Goal: Information Seeking & Learning: Understand process/instructions

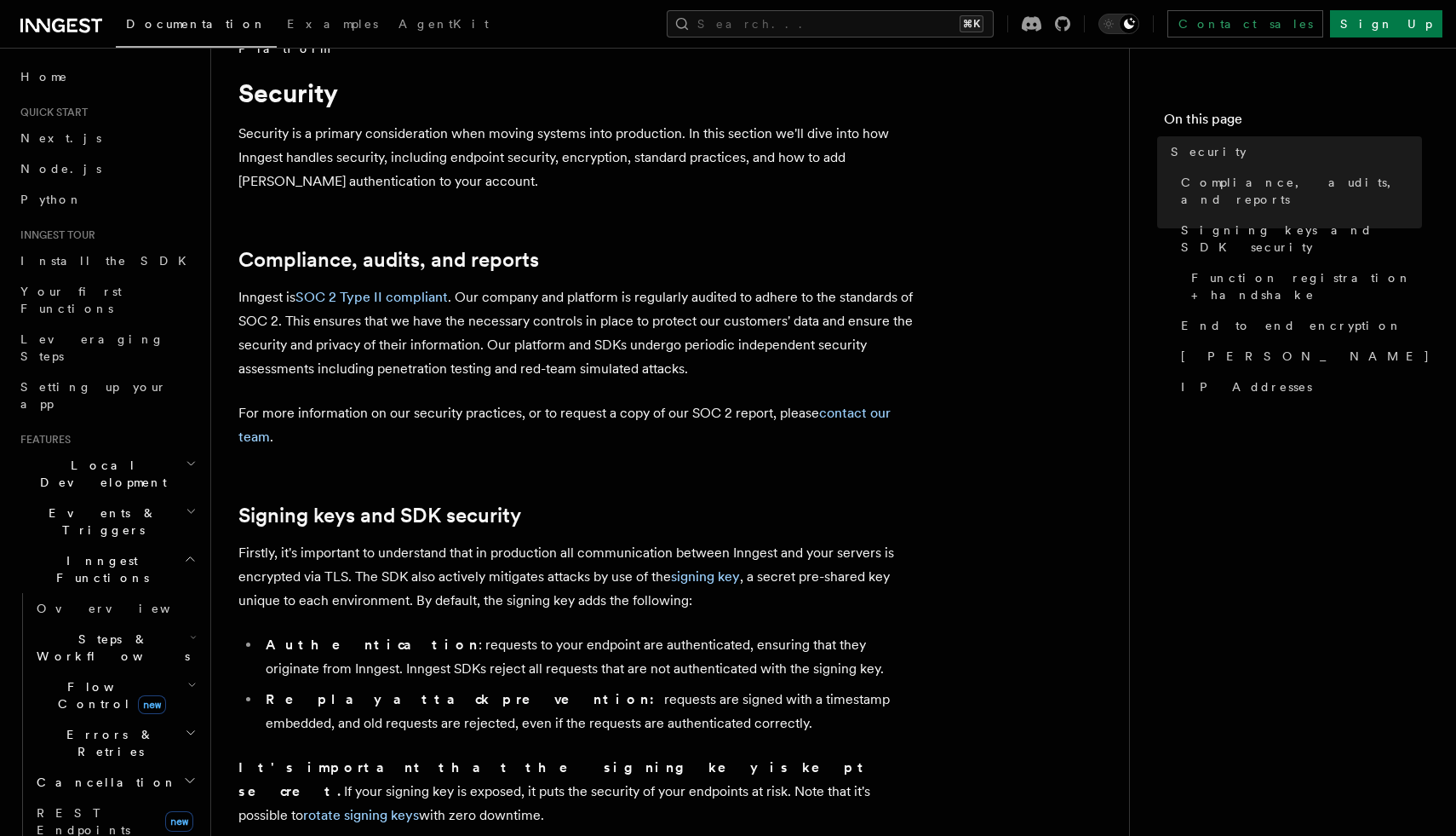
scroll to position [28, 0]
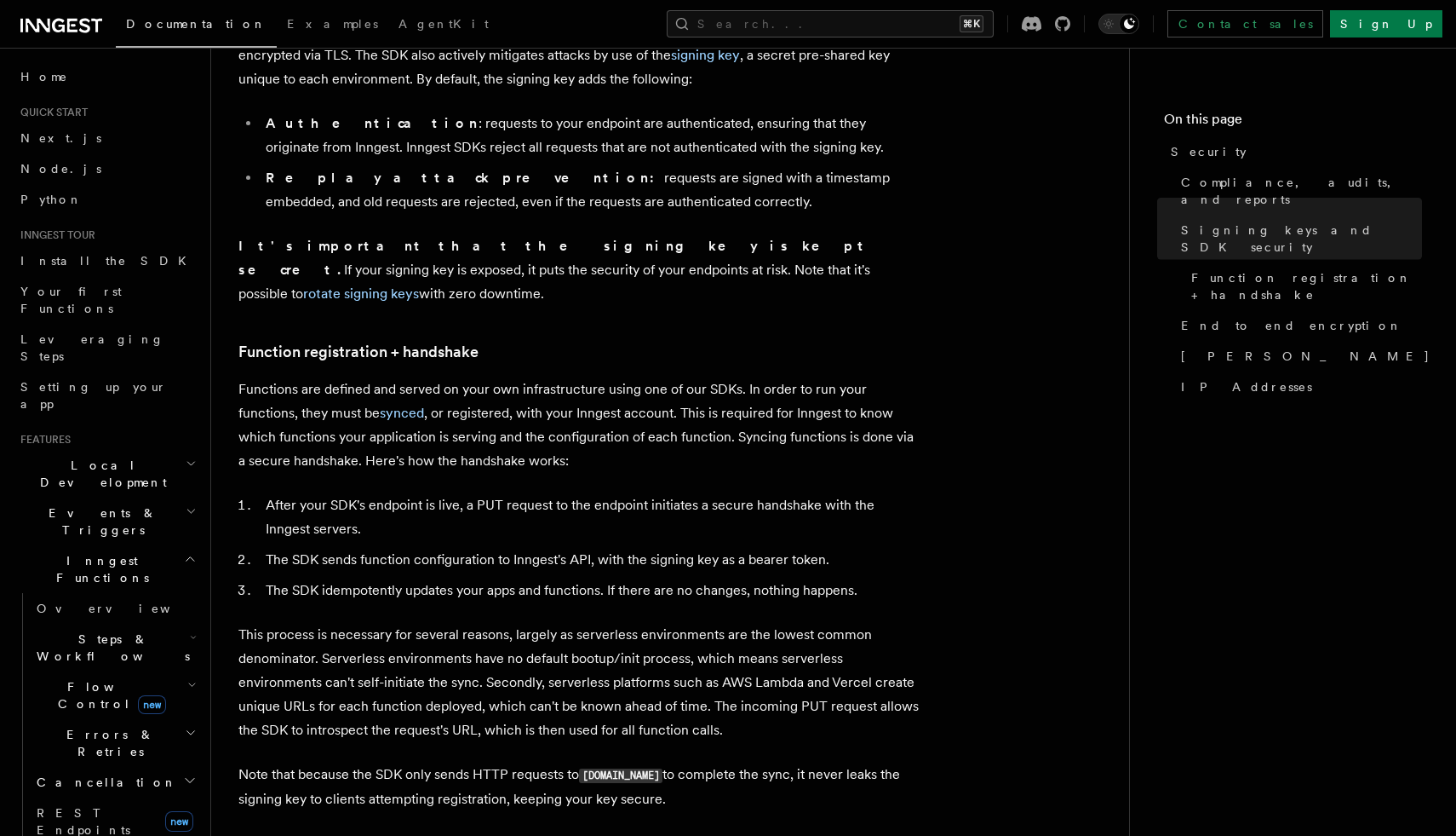
scroll to position [565, 0]
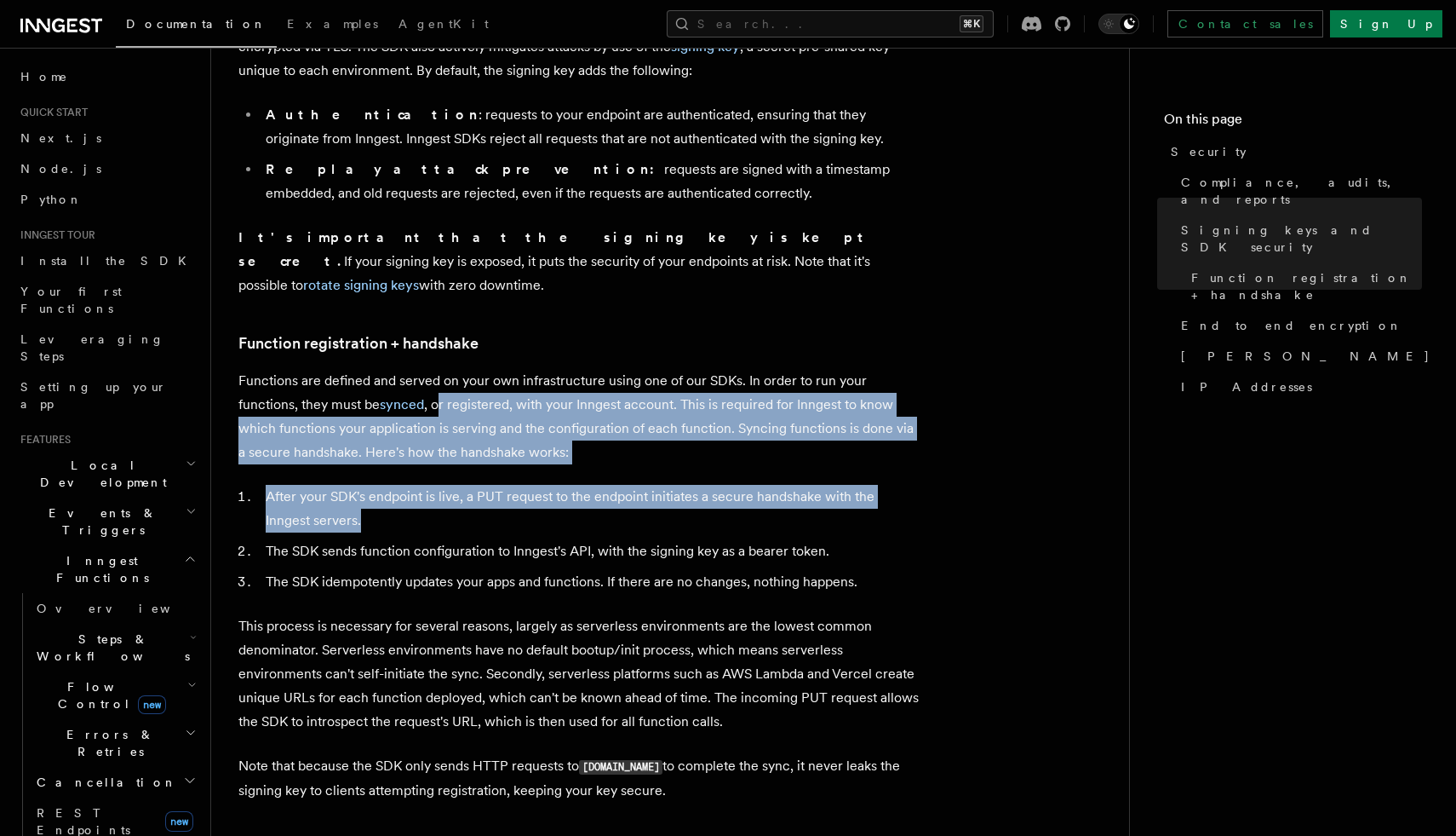
drag, startPoint x: 440, startPoint y: 376, endPoint x: 433, endPoint y: 495, distance: 119.2
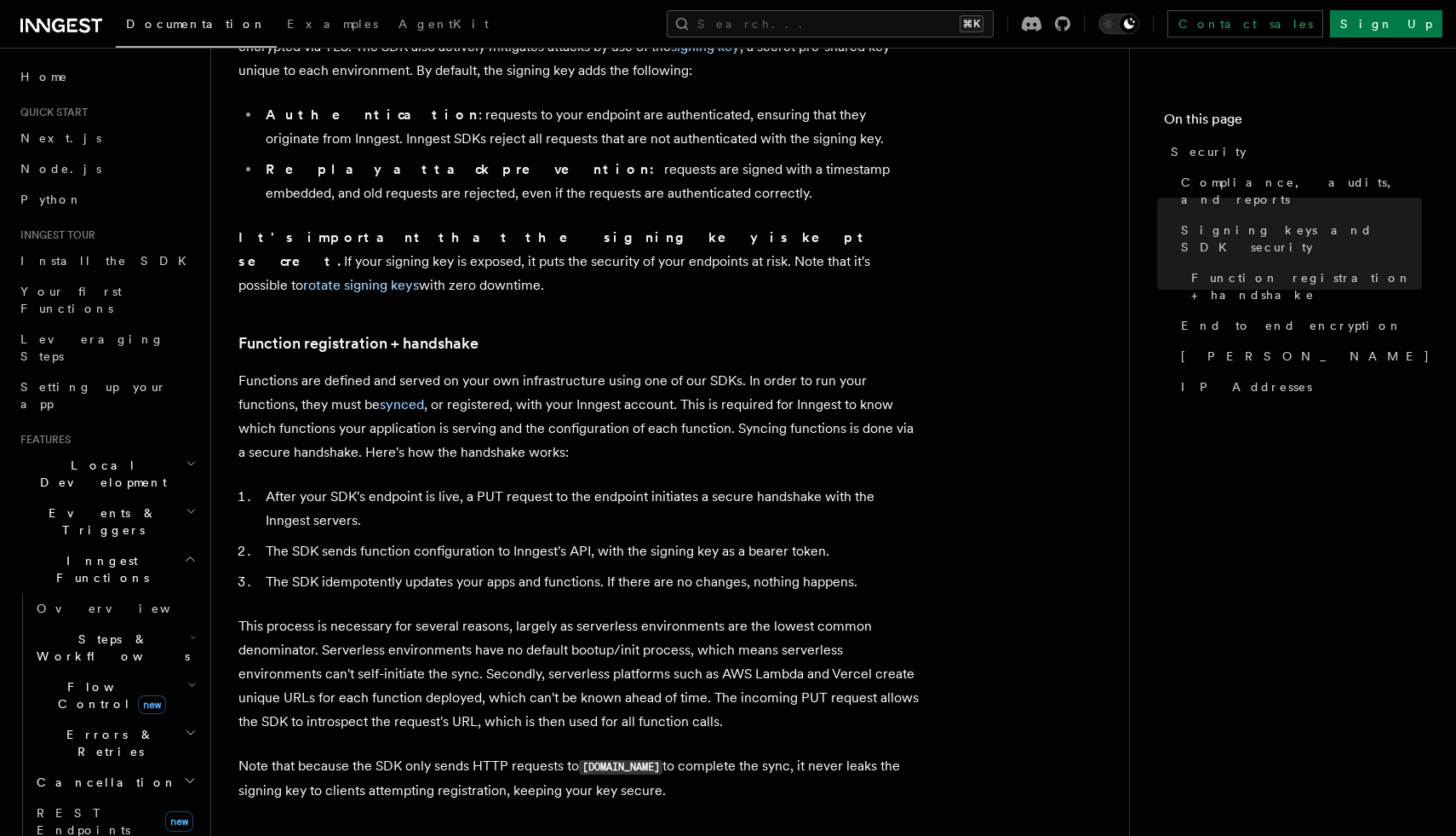
click at [421, 539] on li "The SDK sends function configuration to Inngest's API, with the signing key as …" at bounding box center [590, 550] width 659 height 24
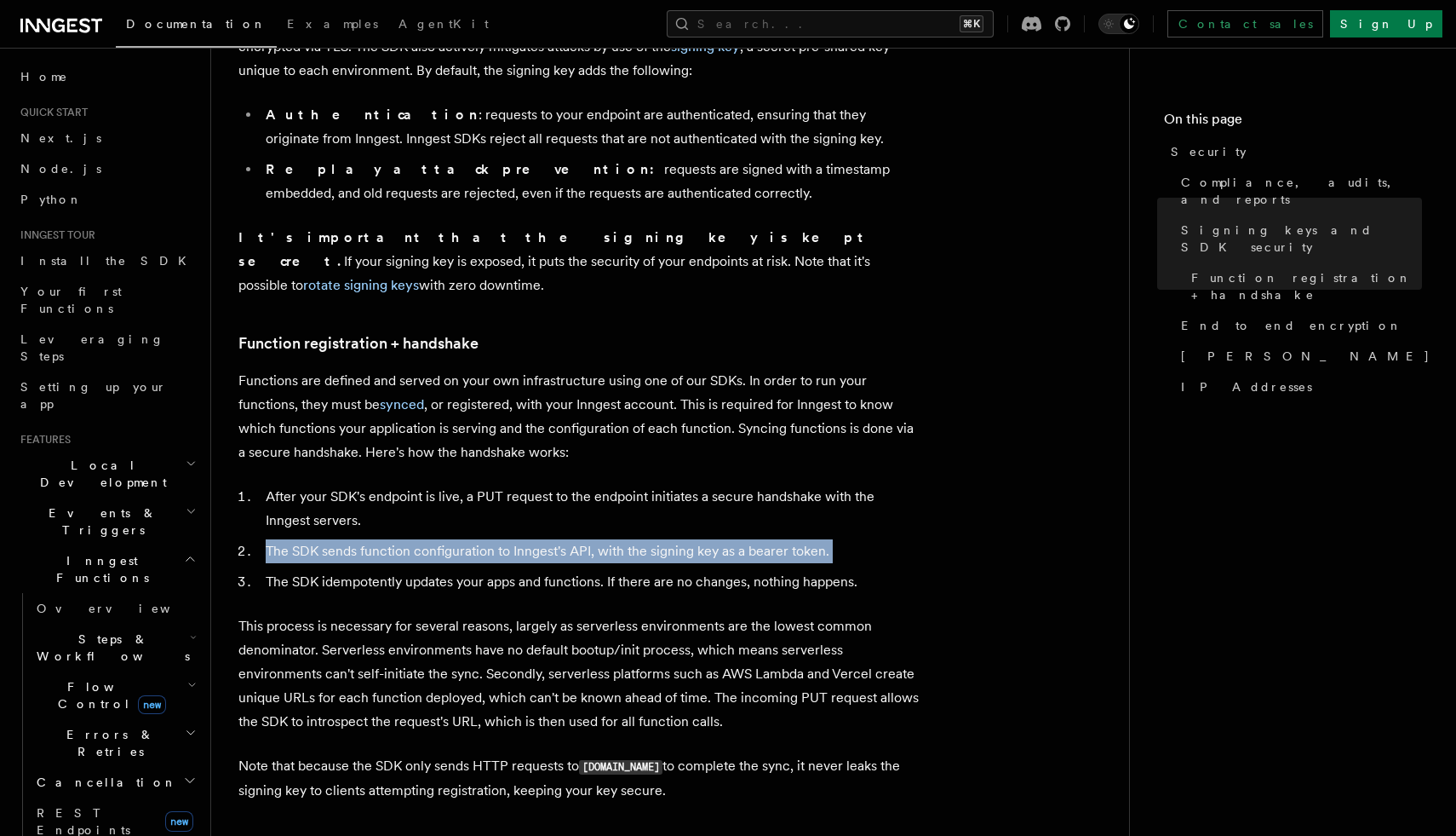
click at [421, 539] on li "The SDK sends function configuration to Inngest's API, with the signing key as …" at bounding box center [590, 550] width 659 height 24
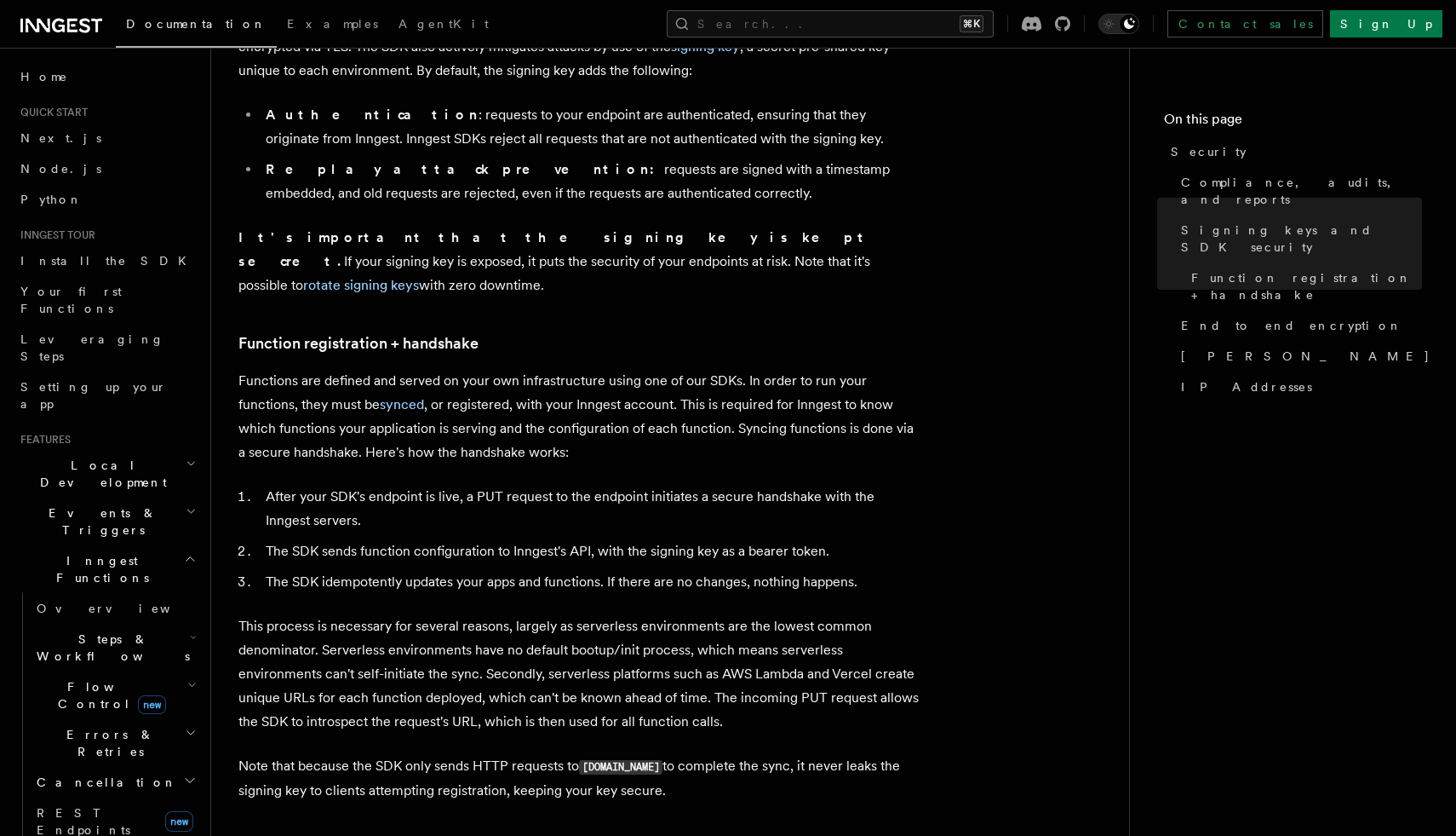
click at [407, 570] on li "The SDK idempotently updates your apps and functions. If there are no changes, …" at bounding box center [590, 582] width 659 height 24
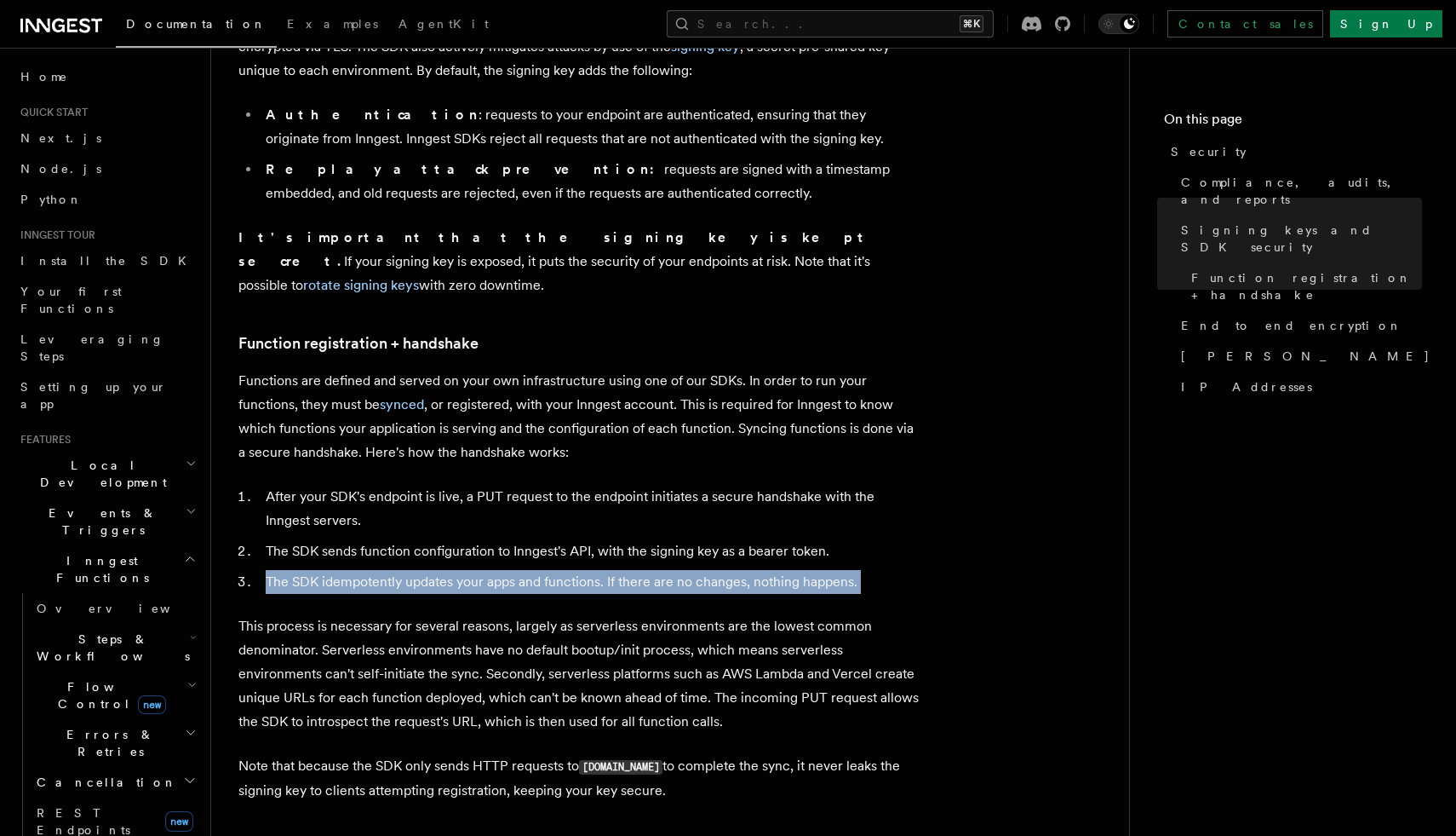
click at [407, 570] on li "The SDK idempotently updates your apps and functions. If there are no changes, …" at bounding box center [590, 582] width 659 height 24
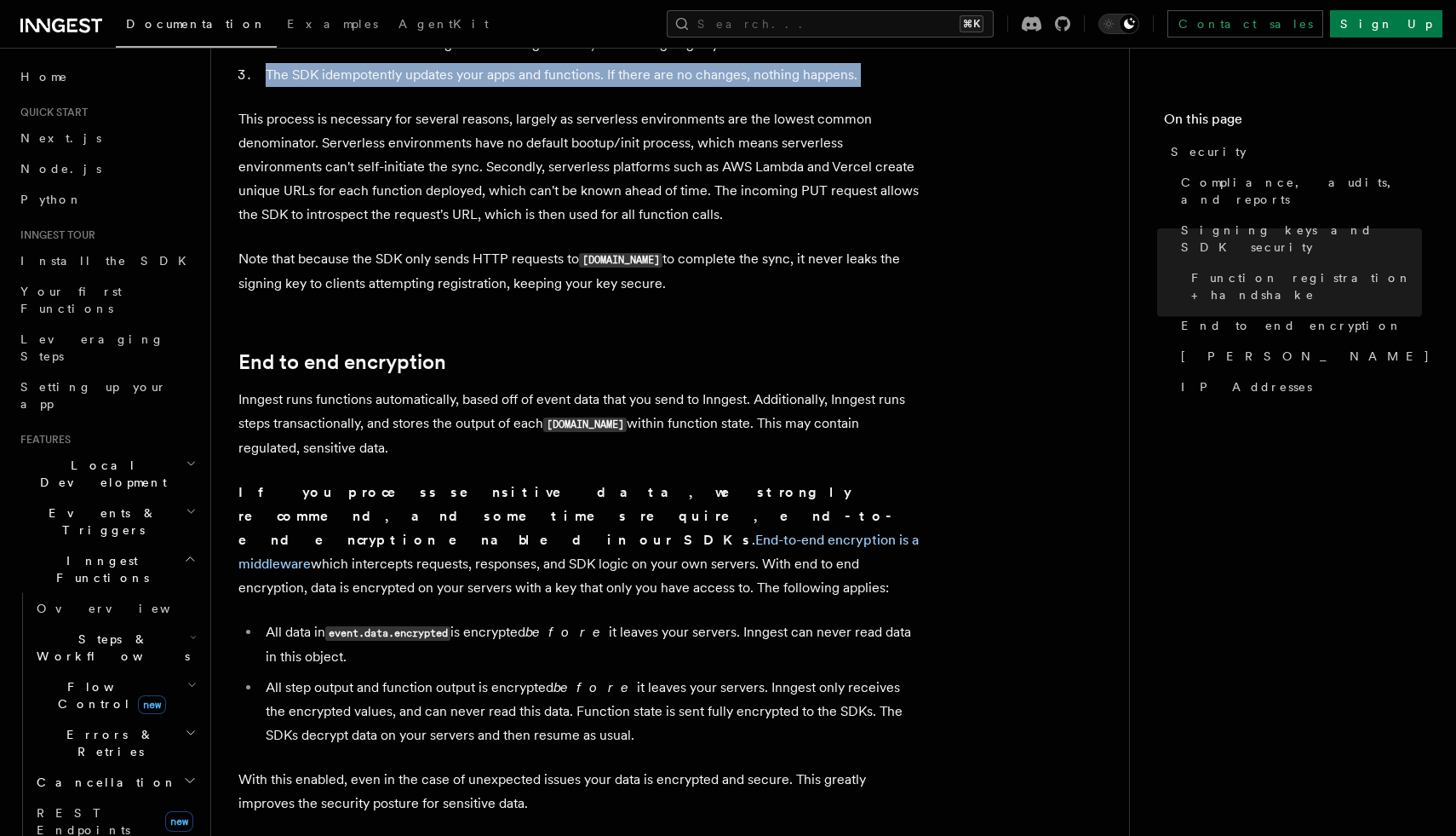
scroll to position [1074, 0]
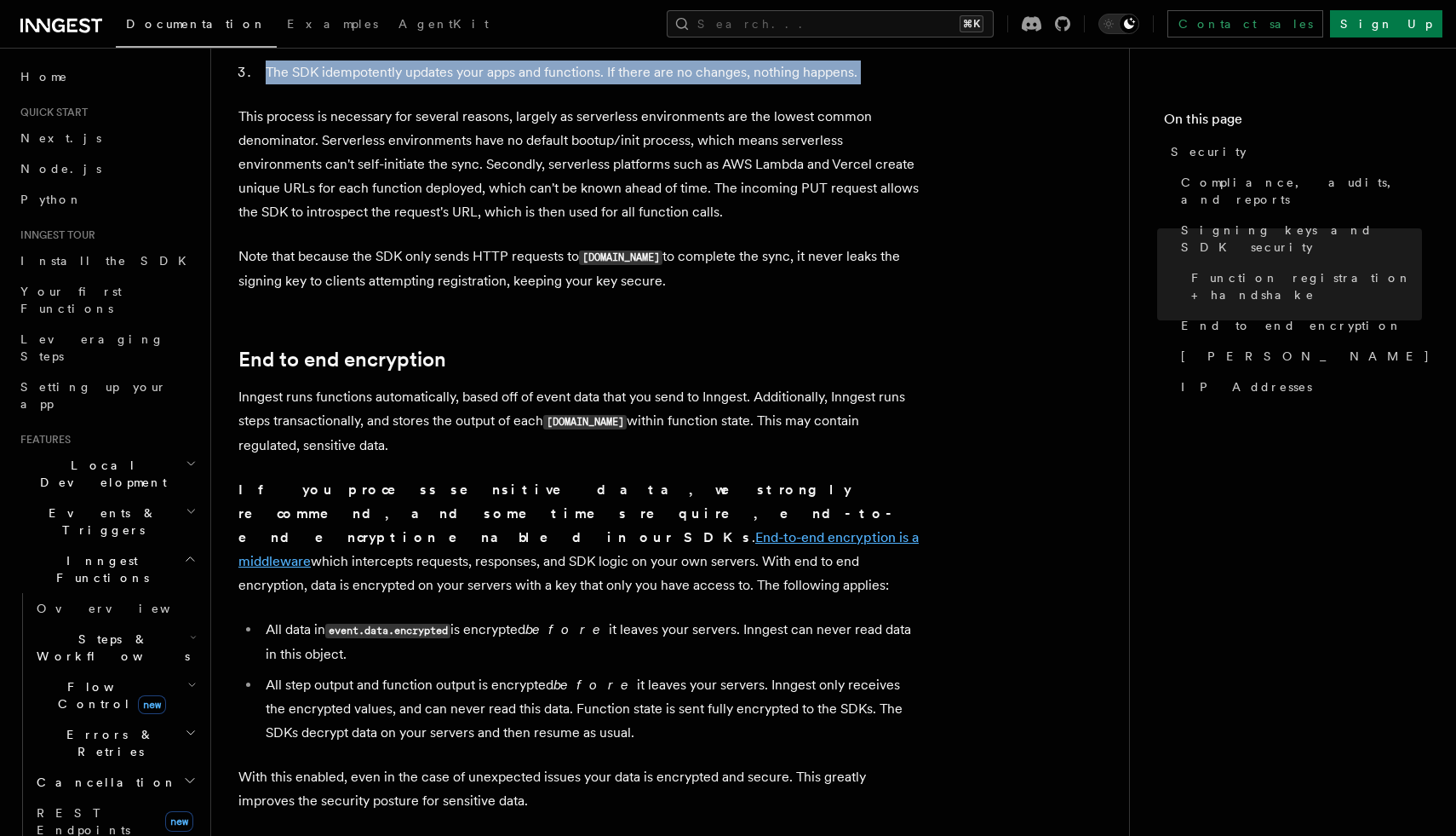
click at [502, 529] on link "End-to-end encryption is a middleware" at bounding box center [579, 549] width 680 height 40
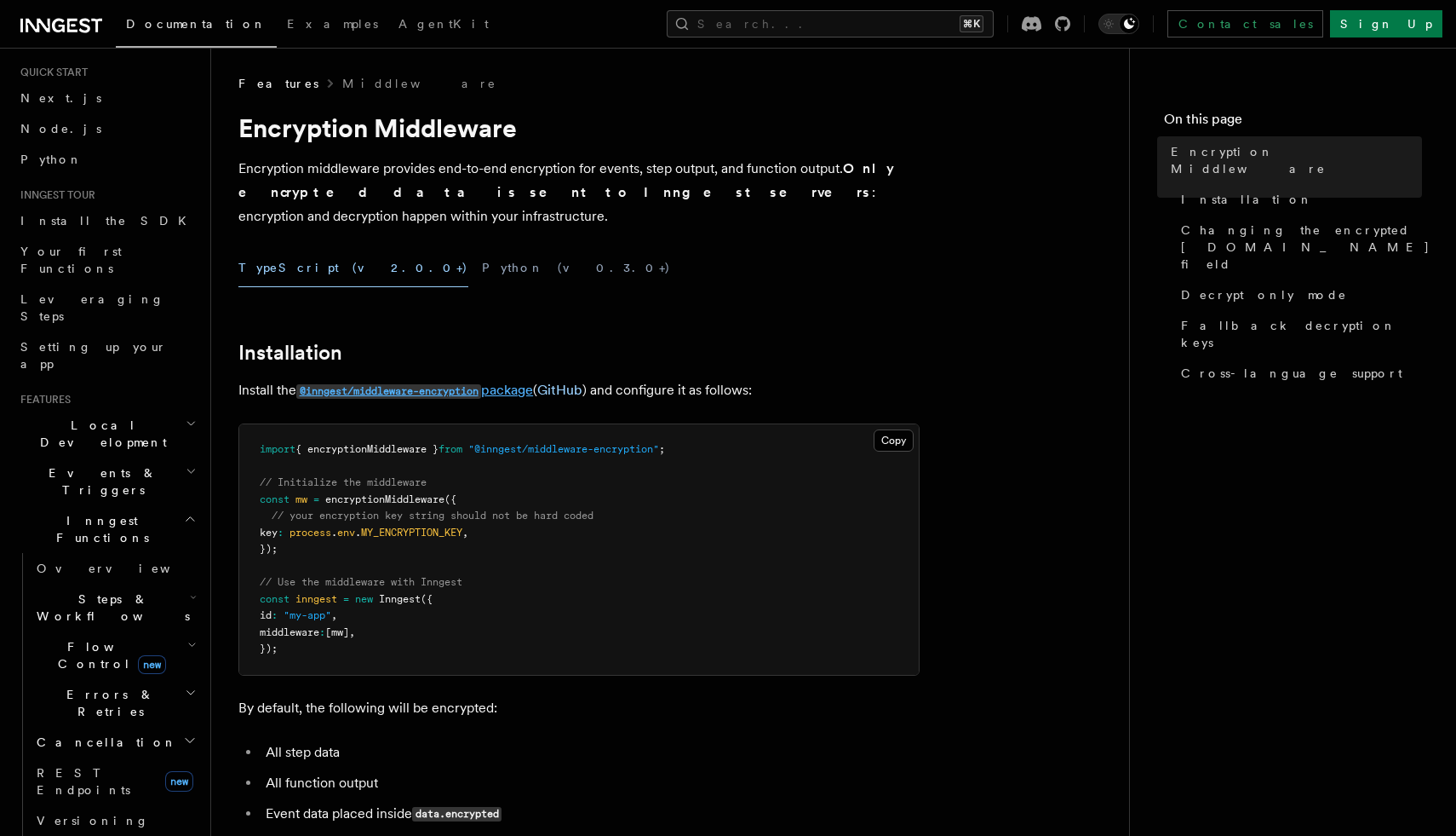
click at [465, 385] on code "@inngest/middleware-encryption" at bounding box center [388, 391] width 185 height 14
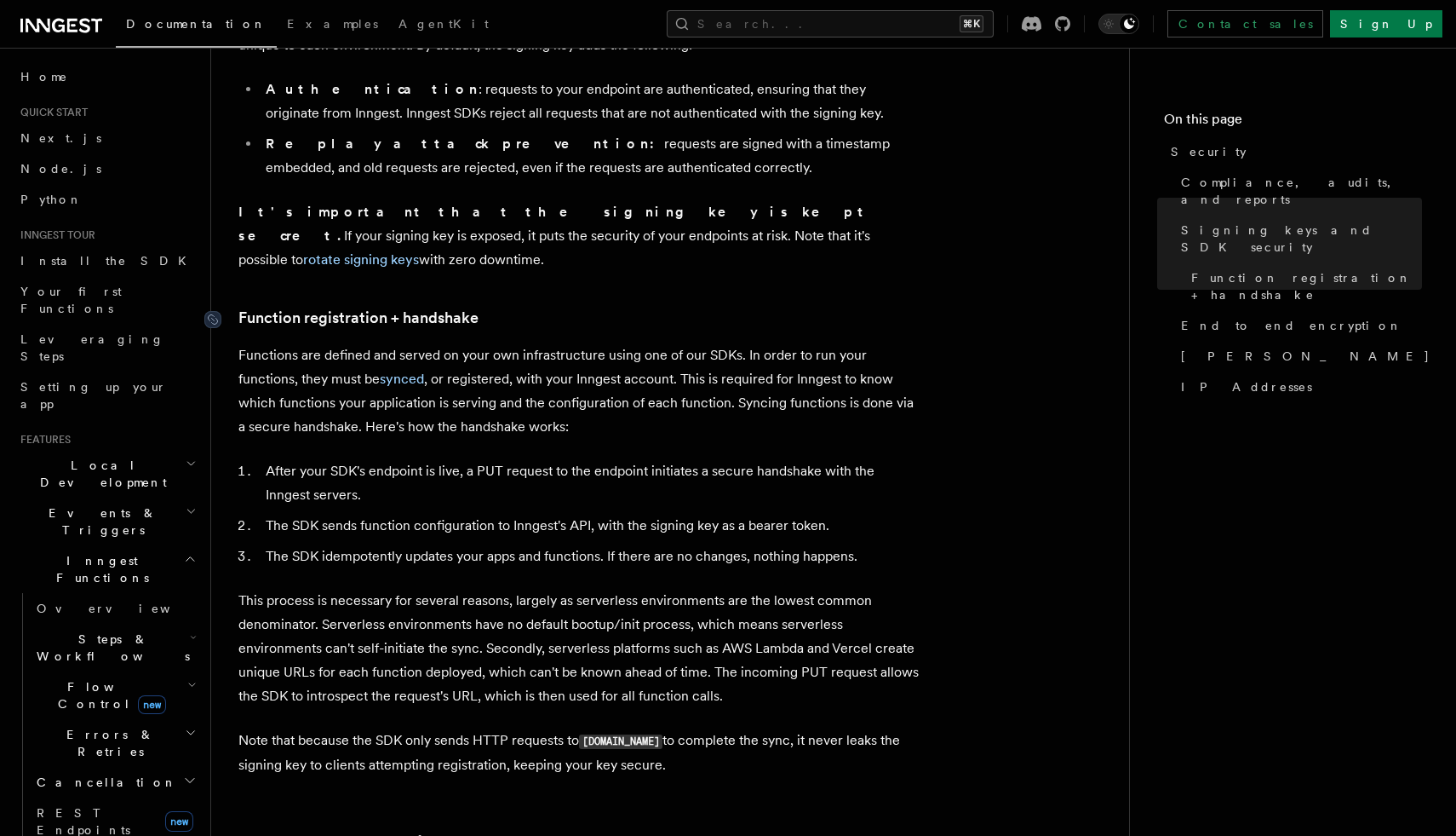
click at [431, 306] on link "Function registration + handshake" at bounding box center [359, 317] width 240 height 24
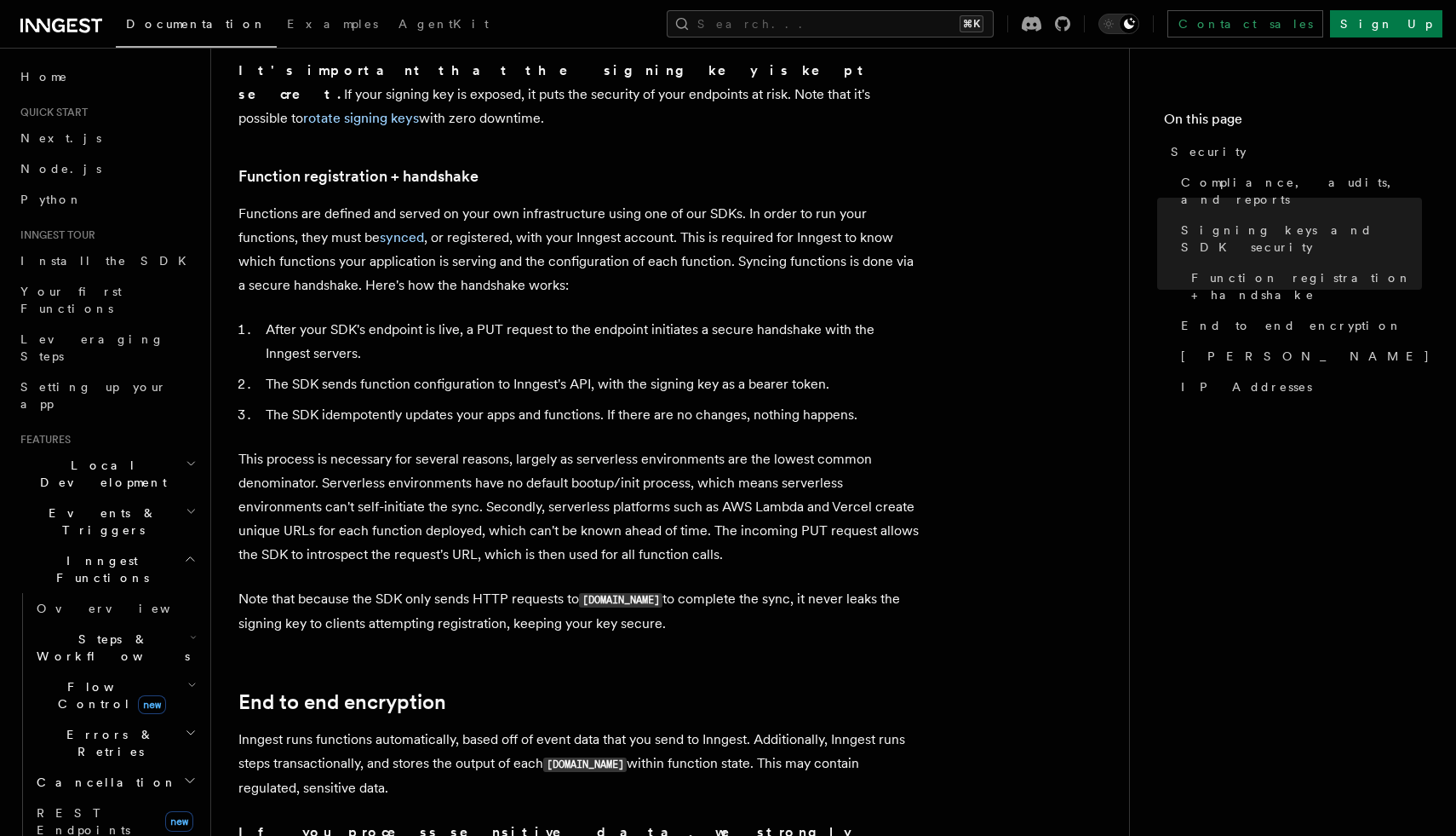
scroll to position [729, 0]
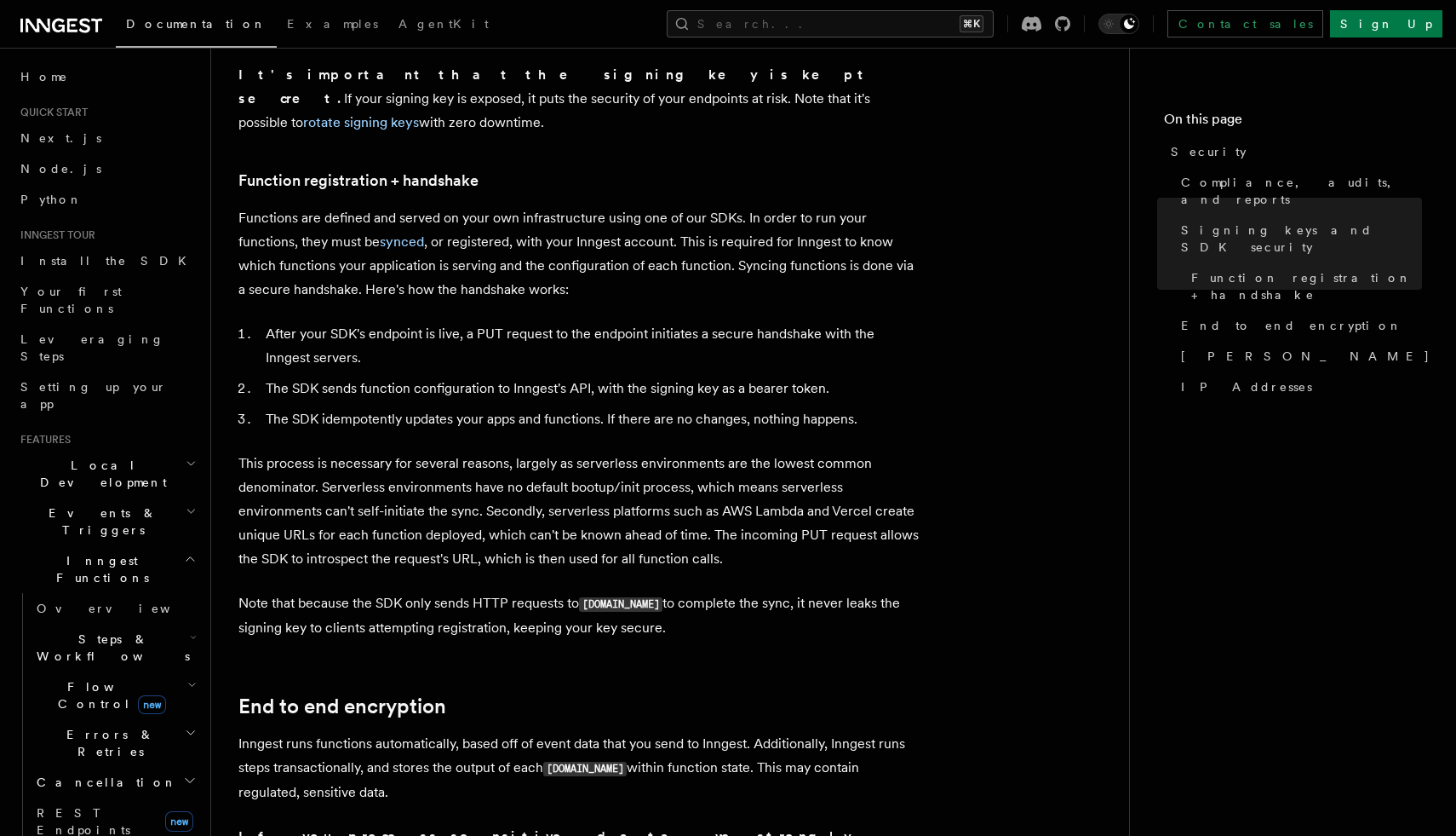
scroll to position [732, 0]
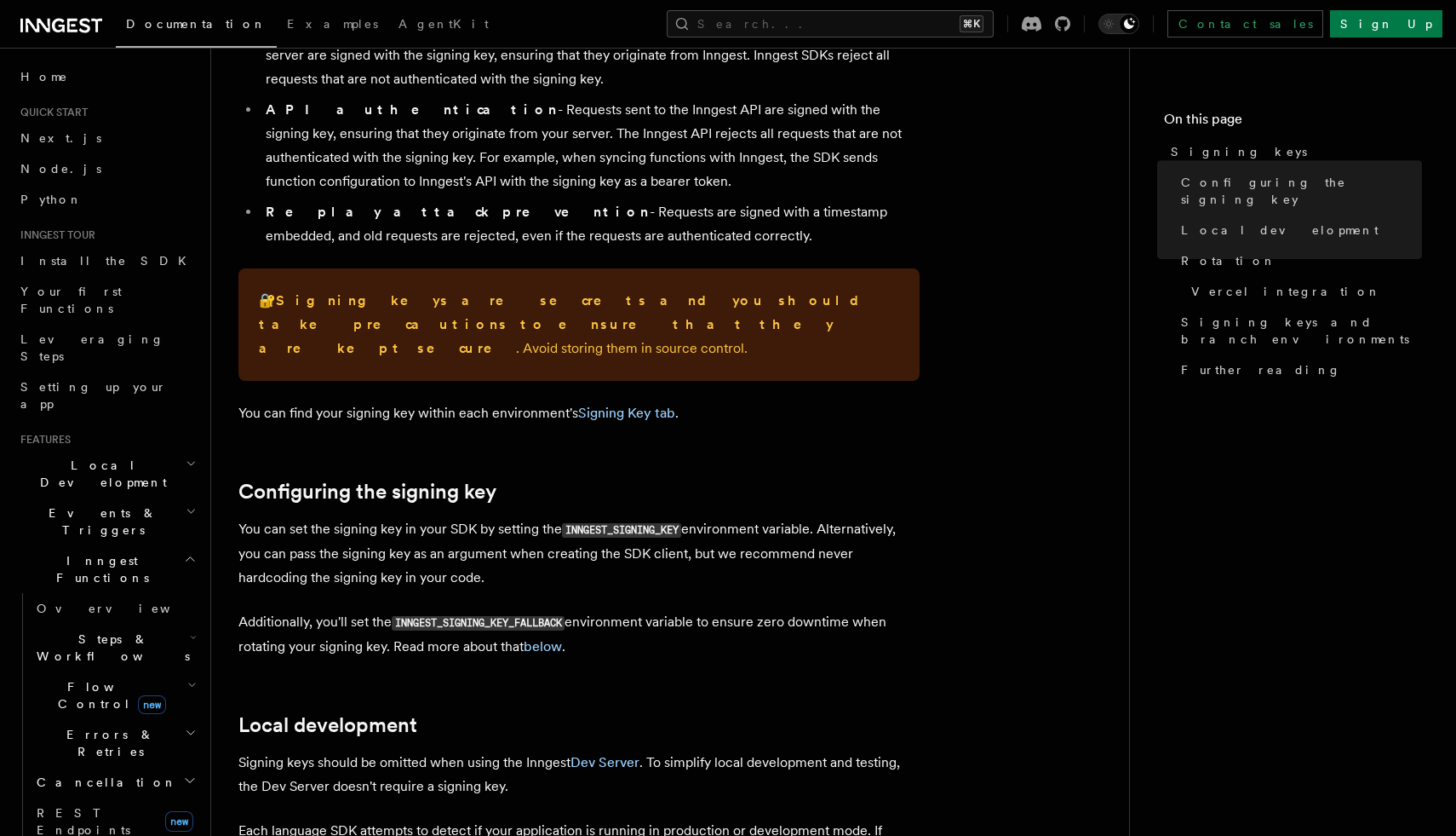
scroll to position [2, 0]
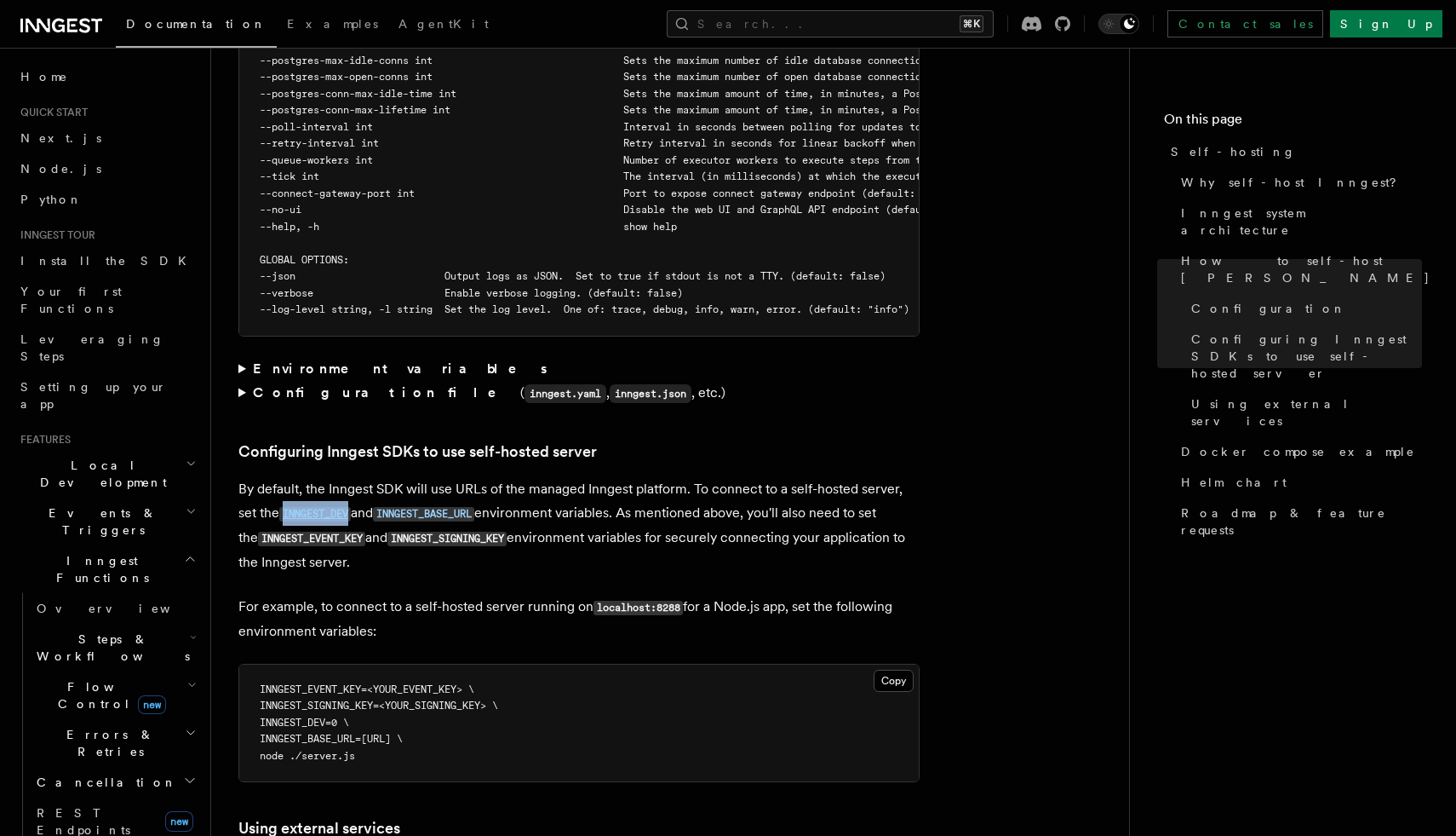
scroll to position [3329, 0]
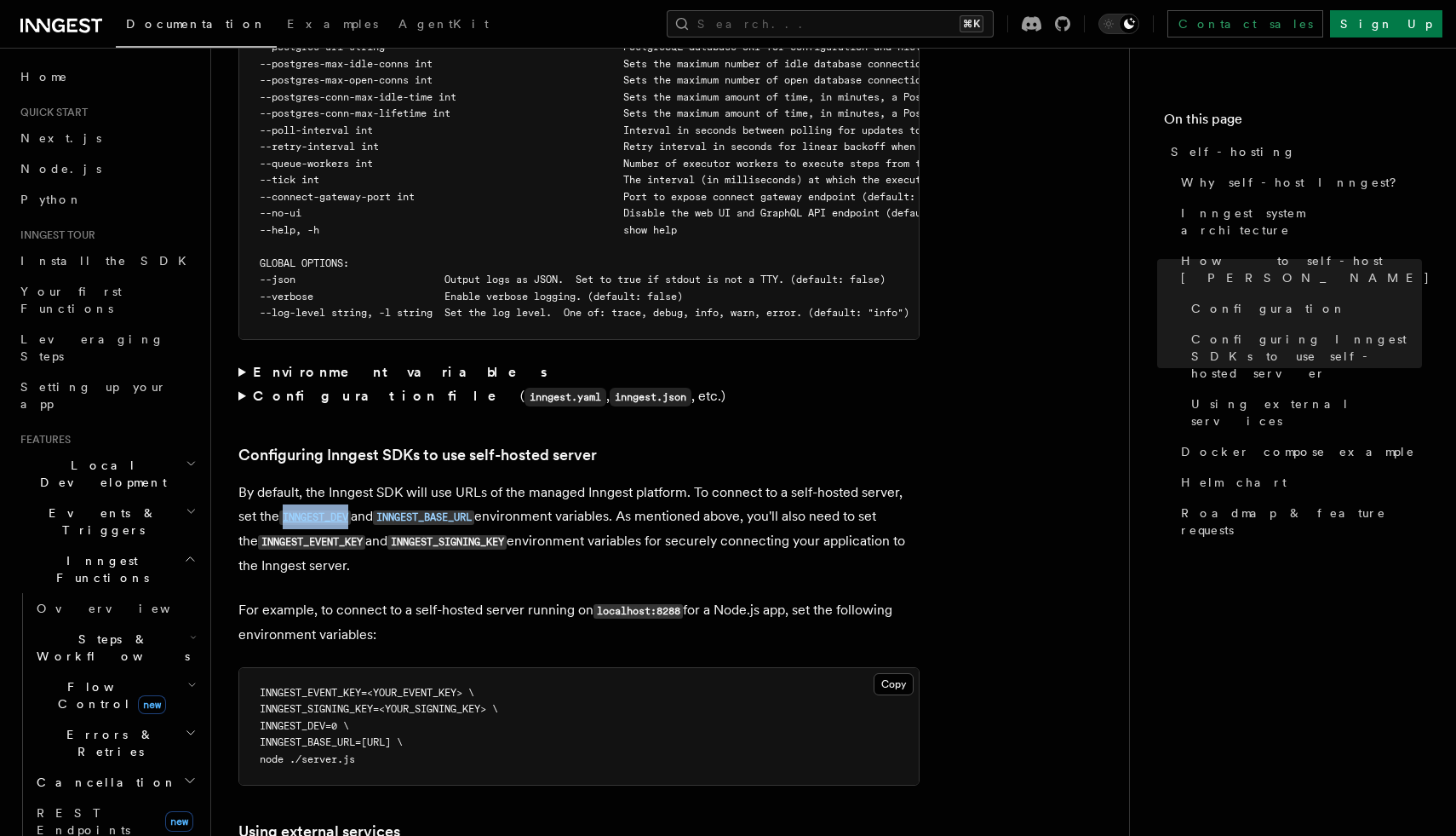
drag, startPoint x: 502, startPoint y: 701, endPoint x: 375, endPoint y: 698, distance: 127.0
click at [375, 736] on span "INNGEST_BASE_URL=http://localhost:8288 \" at bounding box center [331, 742] width 143 height 12
copy span "[URL]"
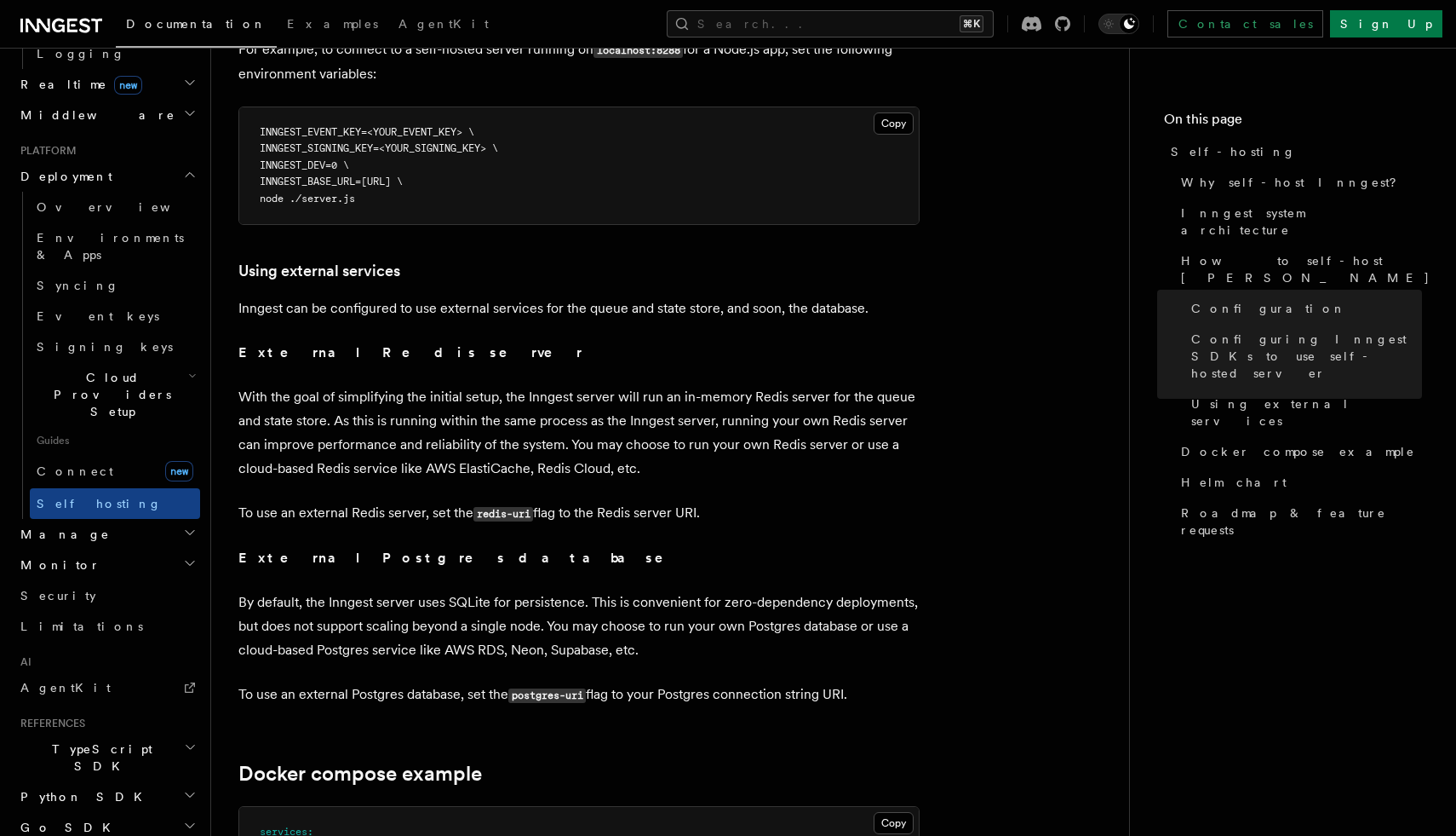
scroll to position [3896, 0]
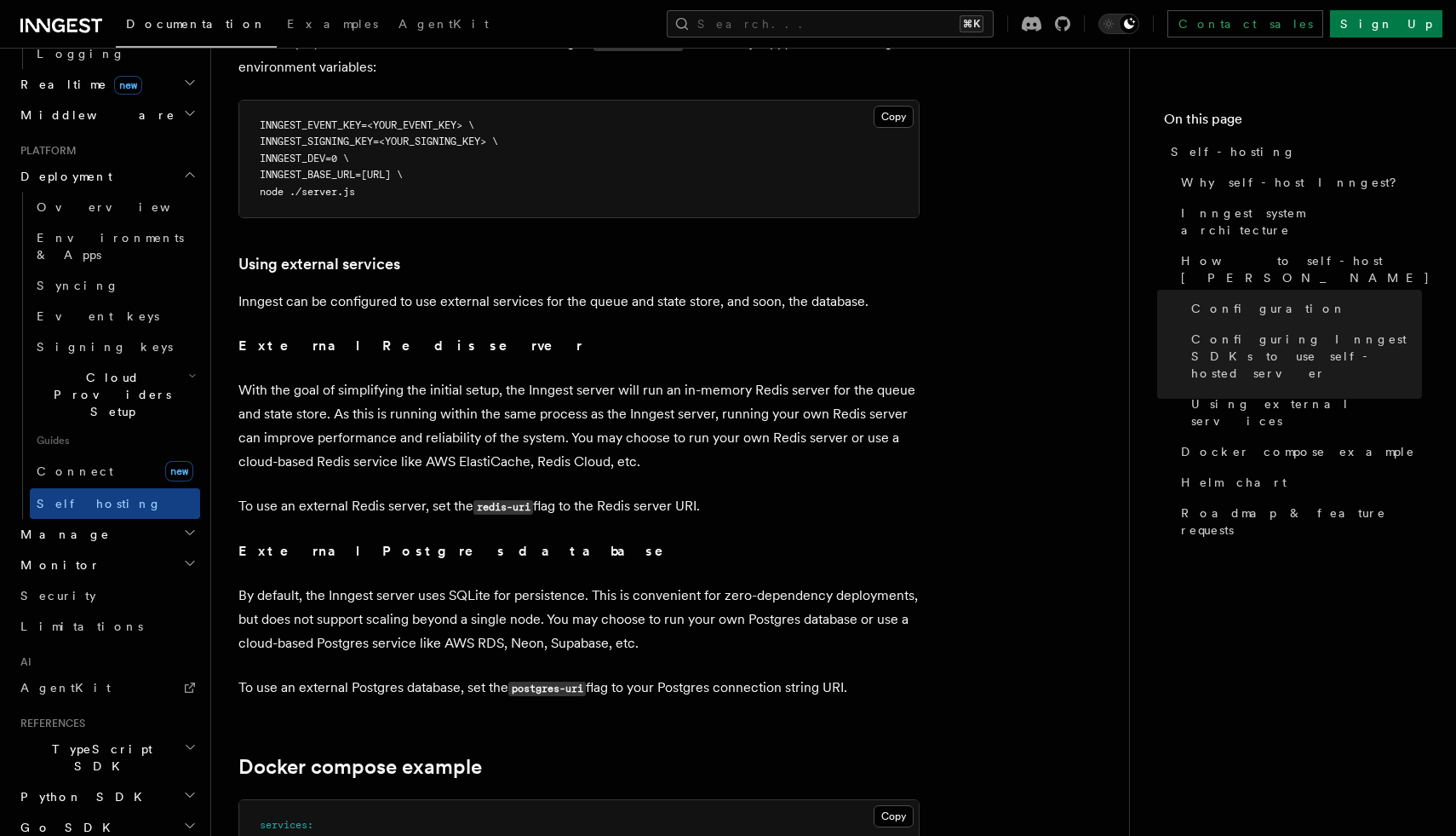
click at [607, 334] on p "External Redis server" at bounding box center [580, 346] width 681 height 24
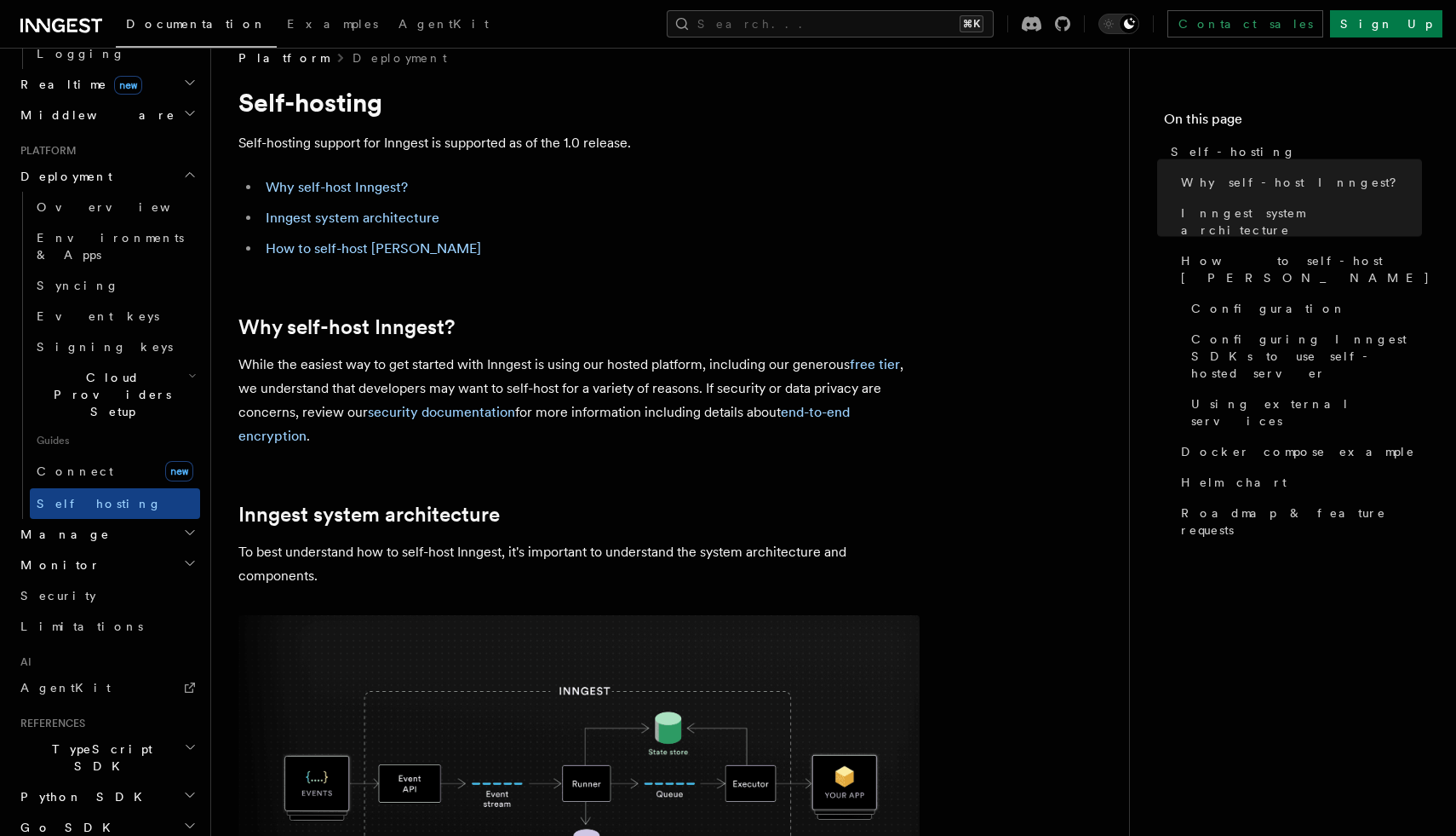
scroll to position [0, 0]
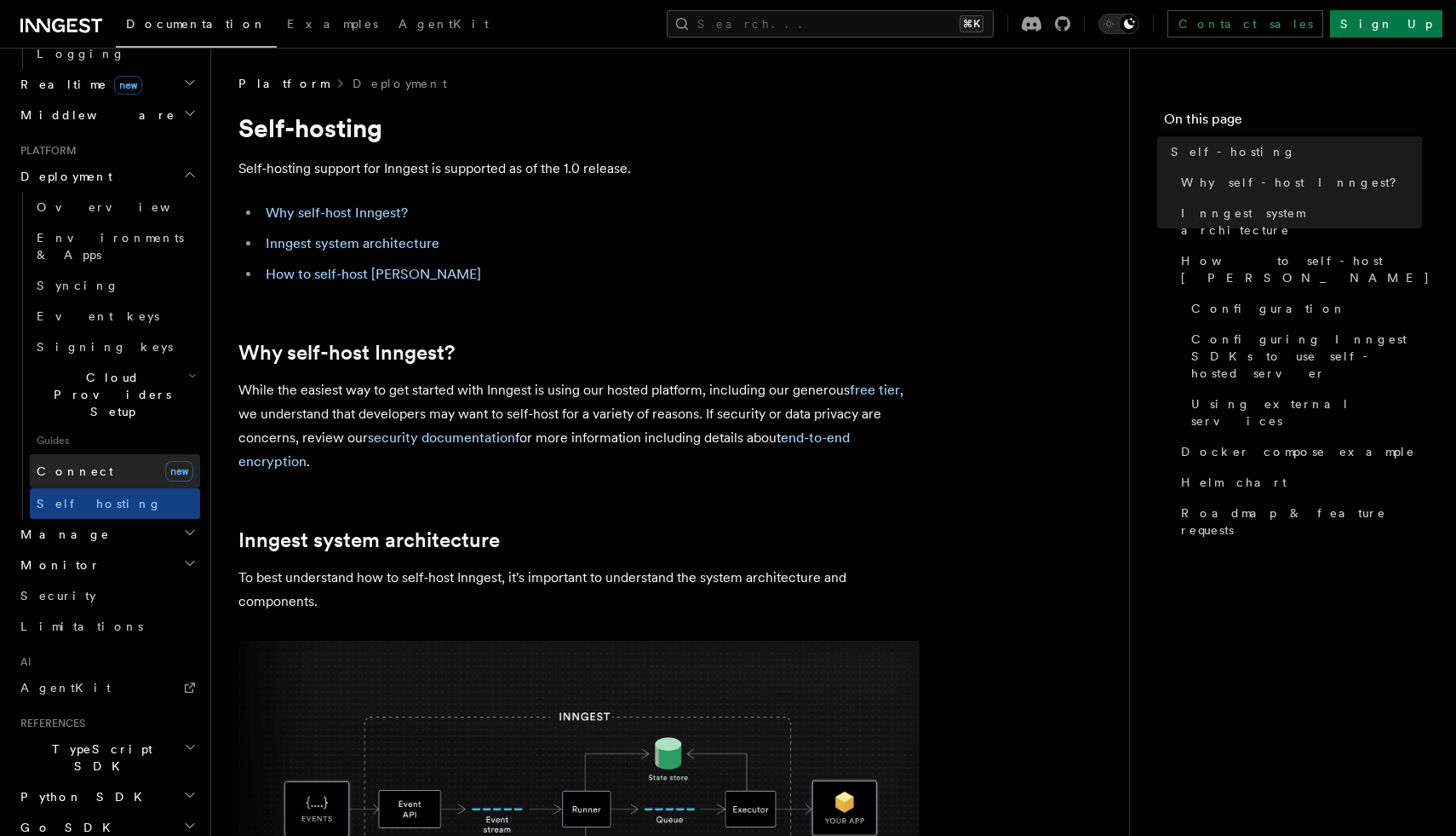
click at [88, 454] on link "Connect new" at bounding box center [114, 471] width 170 height 34
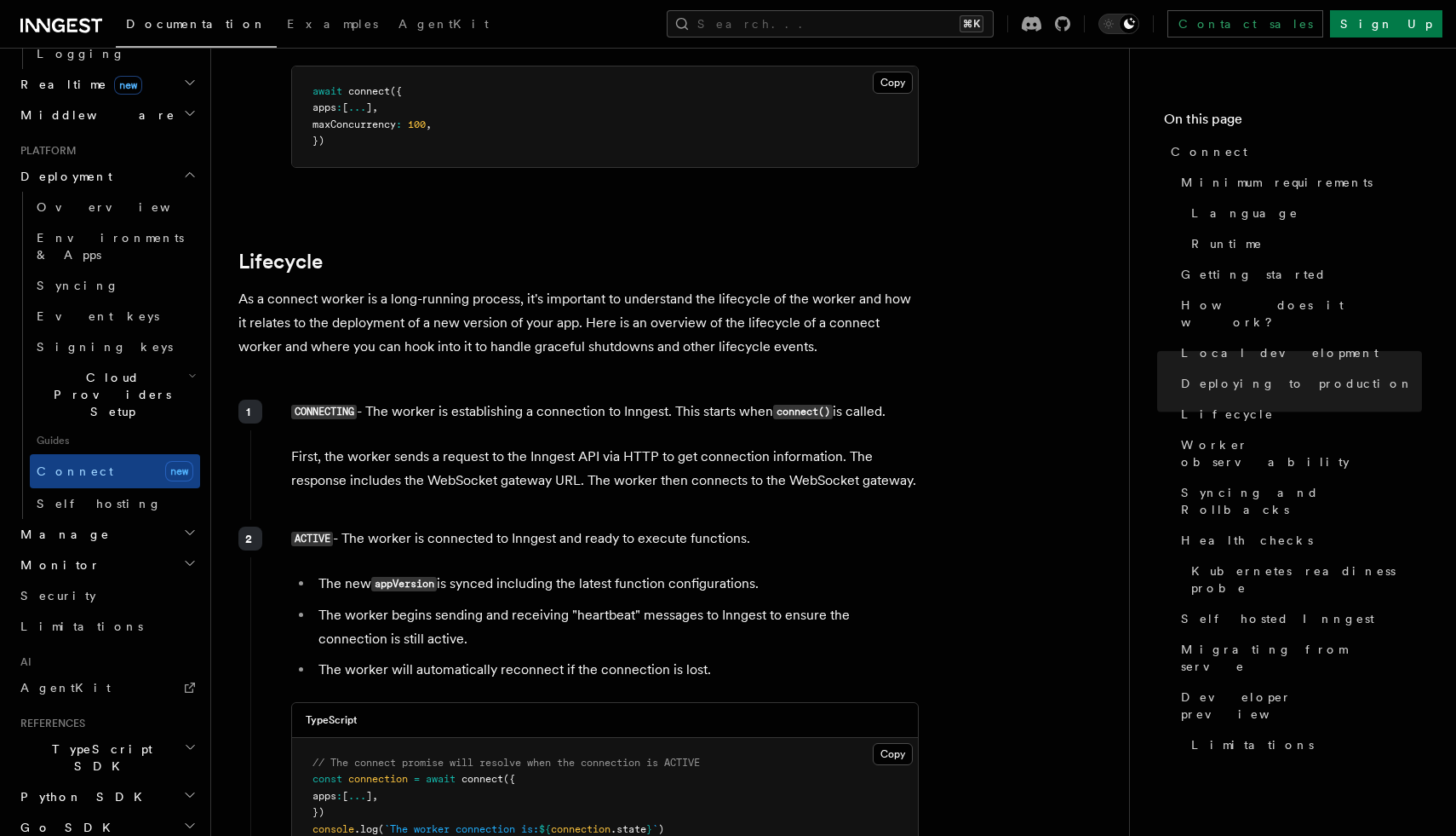
scroll to position [4250, 0]
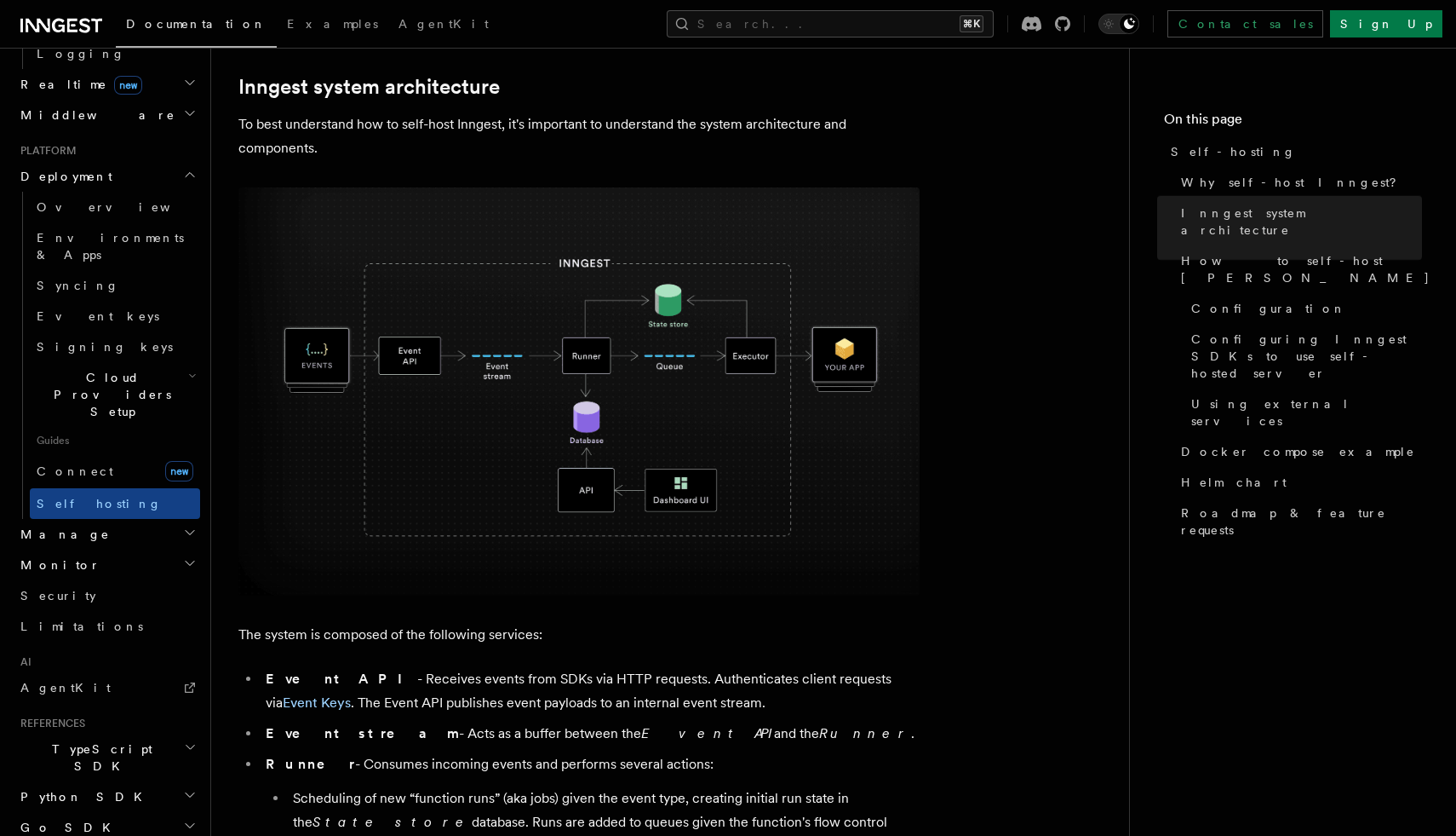
scroll to position [374, 0]
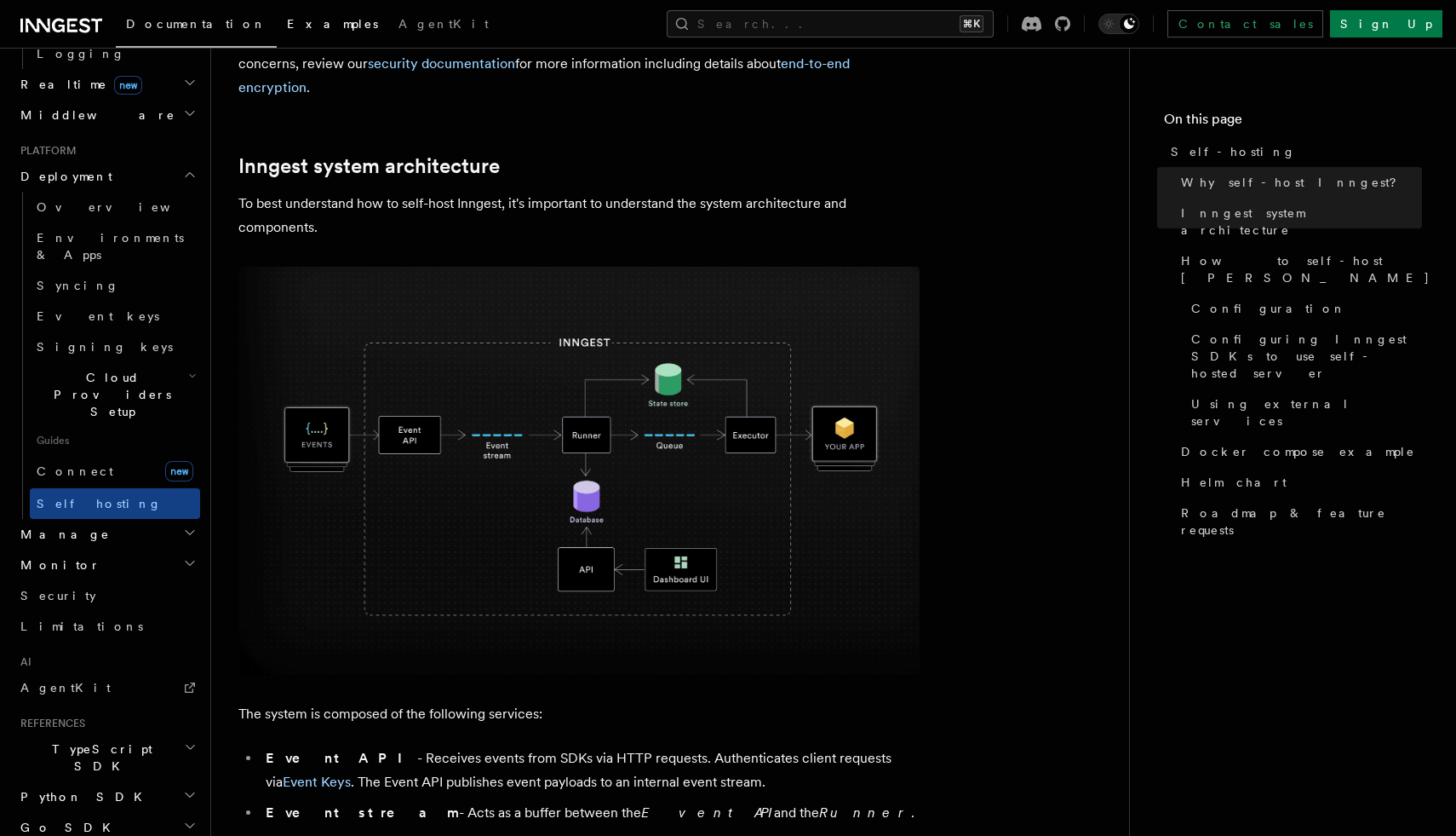
click at [287, 29] on span "Examples" at bounding box center [333, 24] width 91 height 13
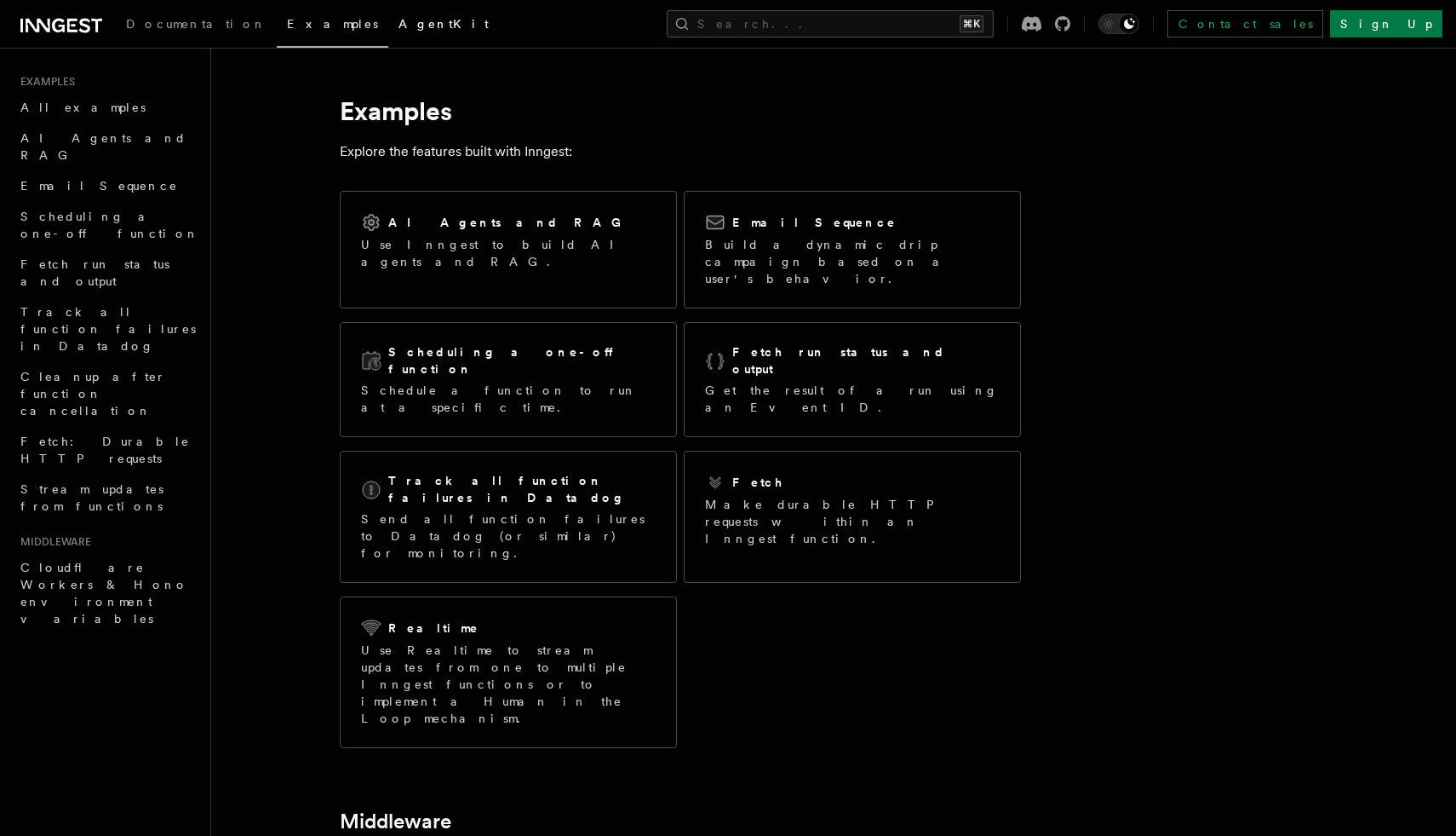
click at [399, 20] on span "AgentKit" at bounding box center [443, 24] width 90 height 13
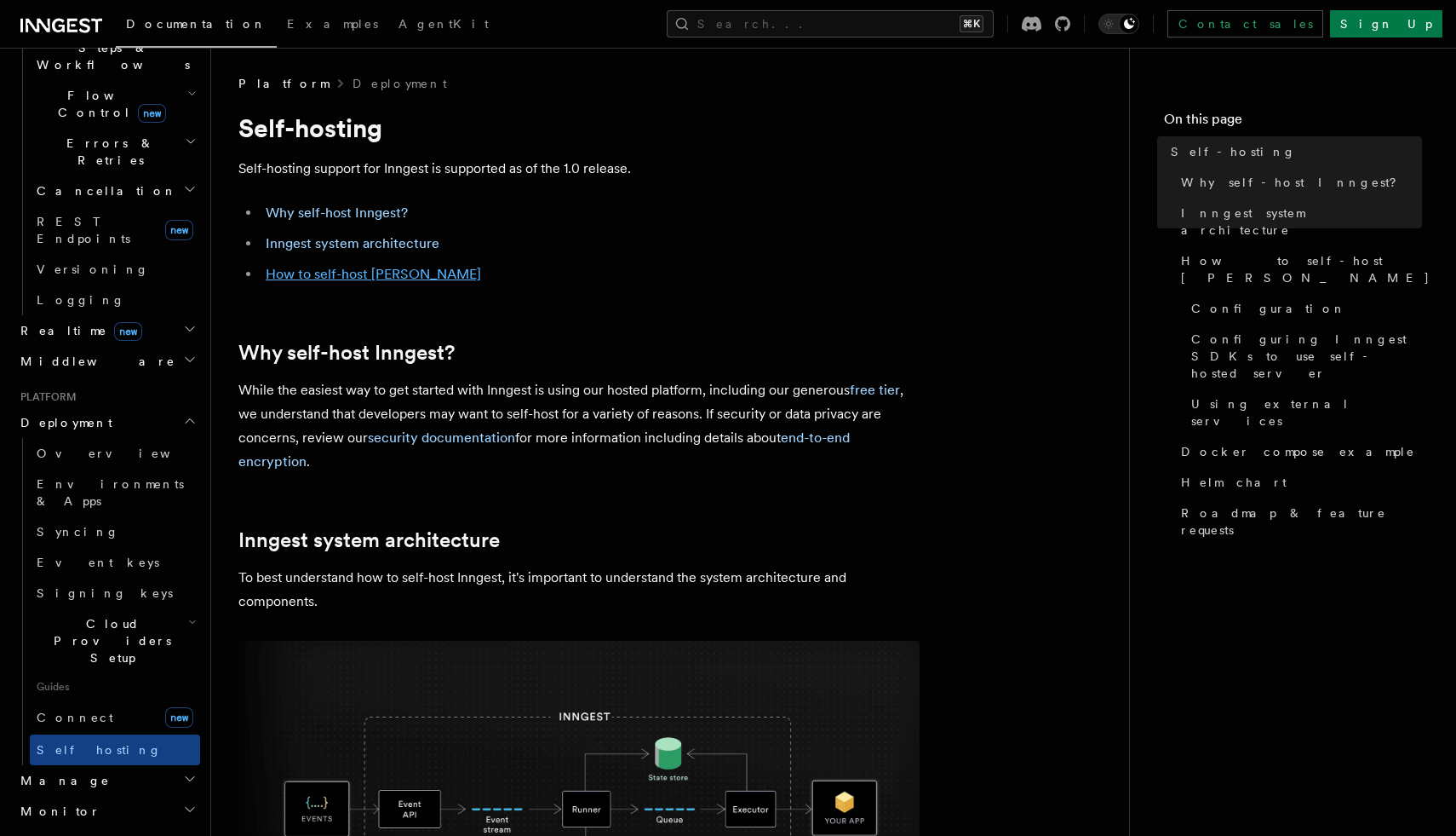
click at [367, 274] on link "How to self-host Inngest" at bounding box center [373, 273] width 215 height 16
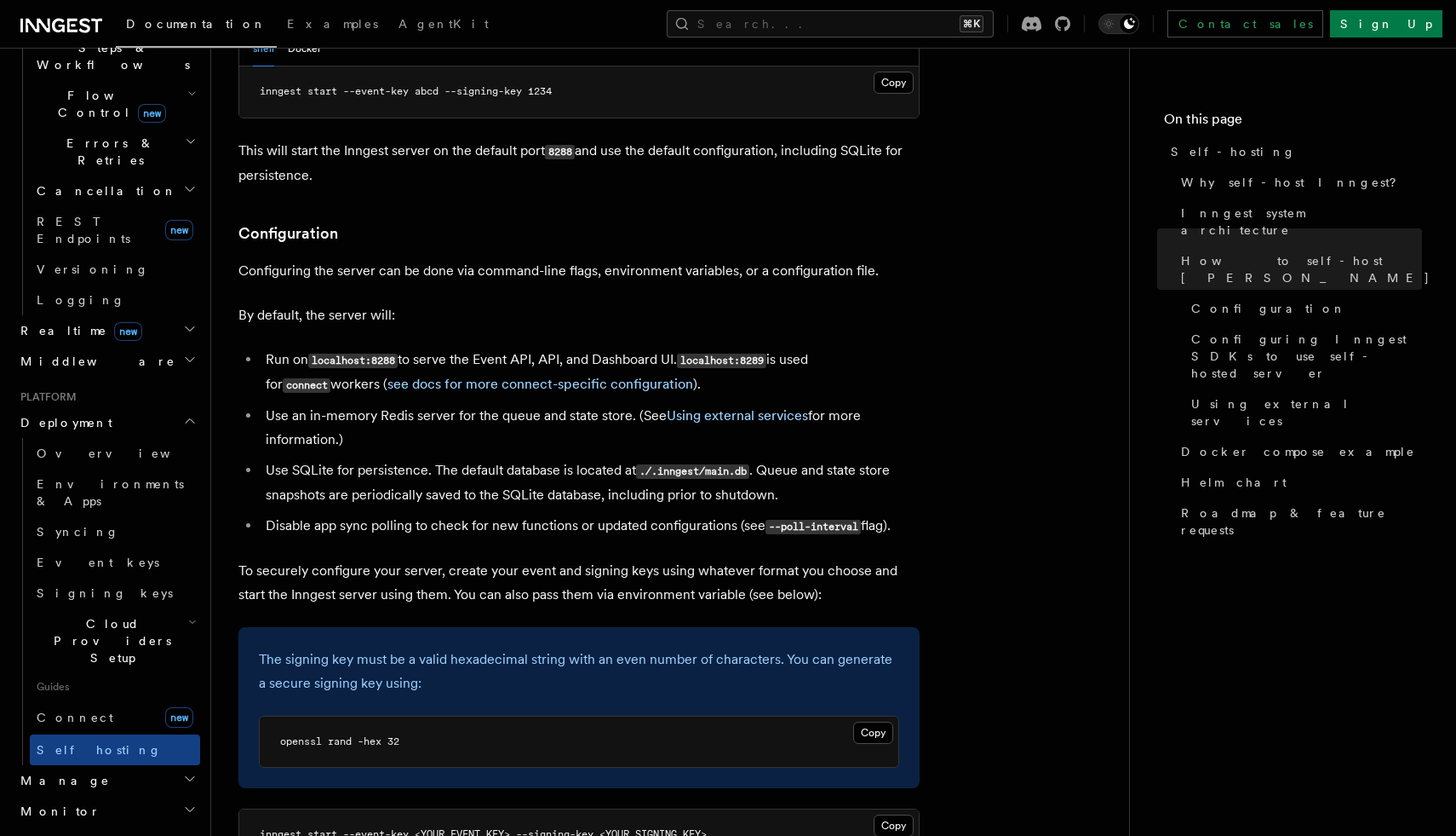
scroll to position [2040, 0]
click at [550, 374] on link "see docs for more connect-specific configuration" at bounding box center [540, 382] width 305 height 16
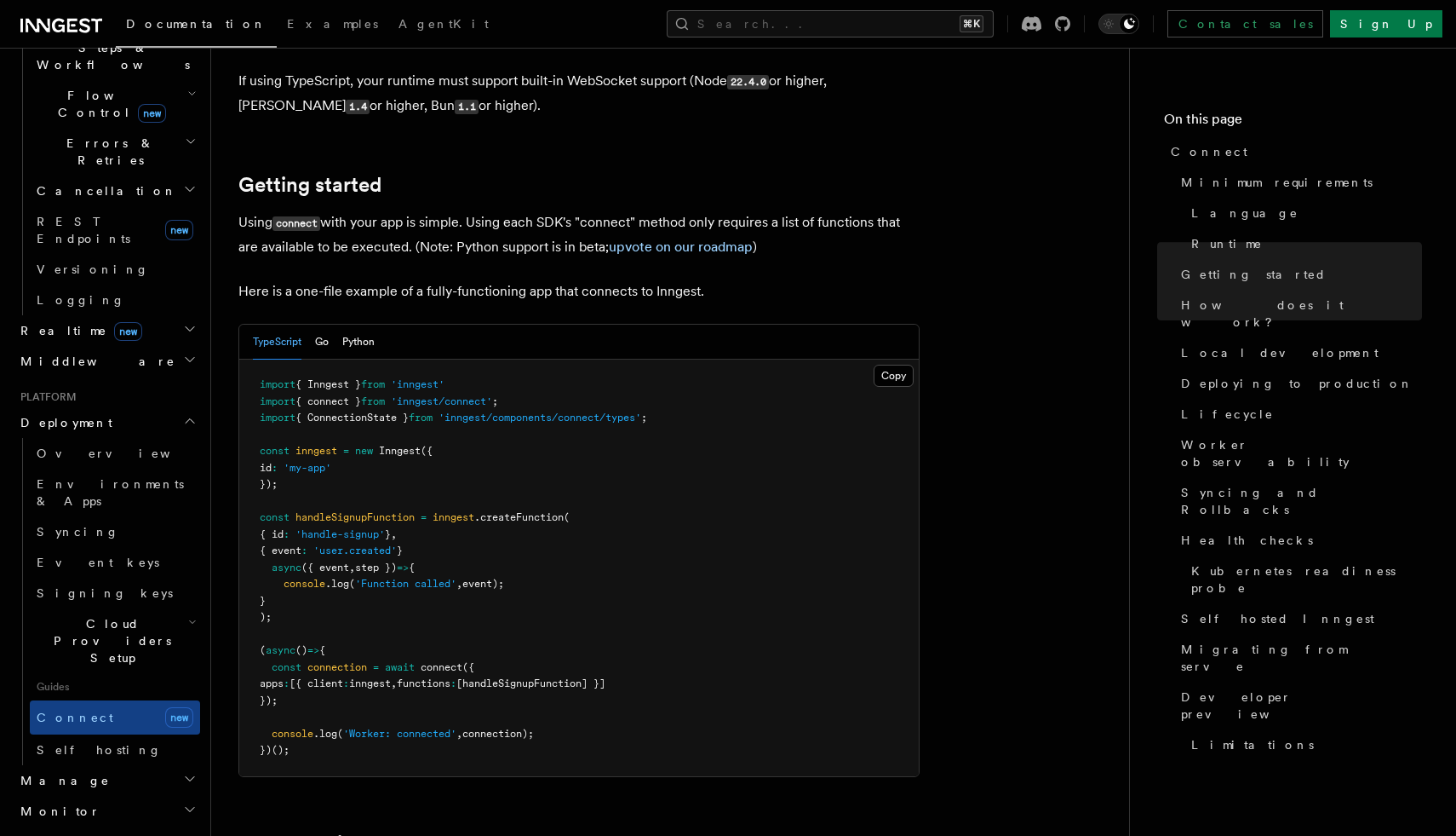
scroll to position [965, 0]
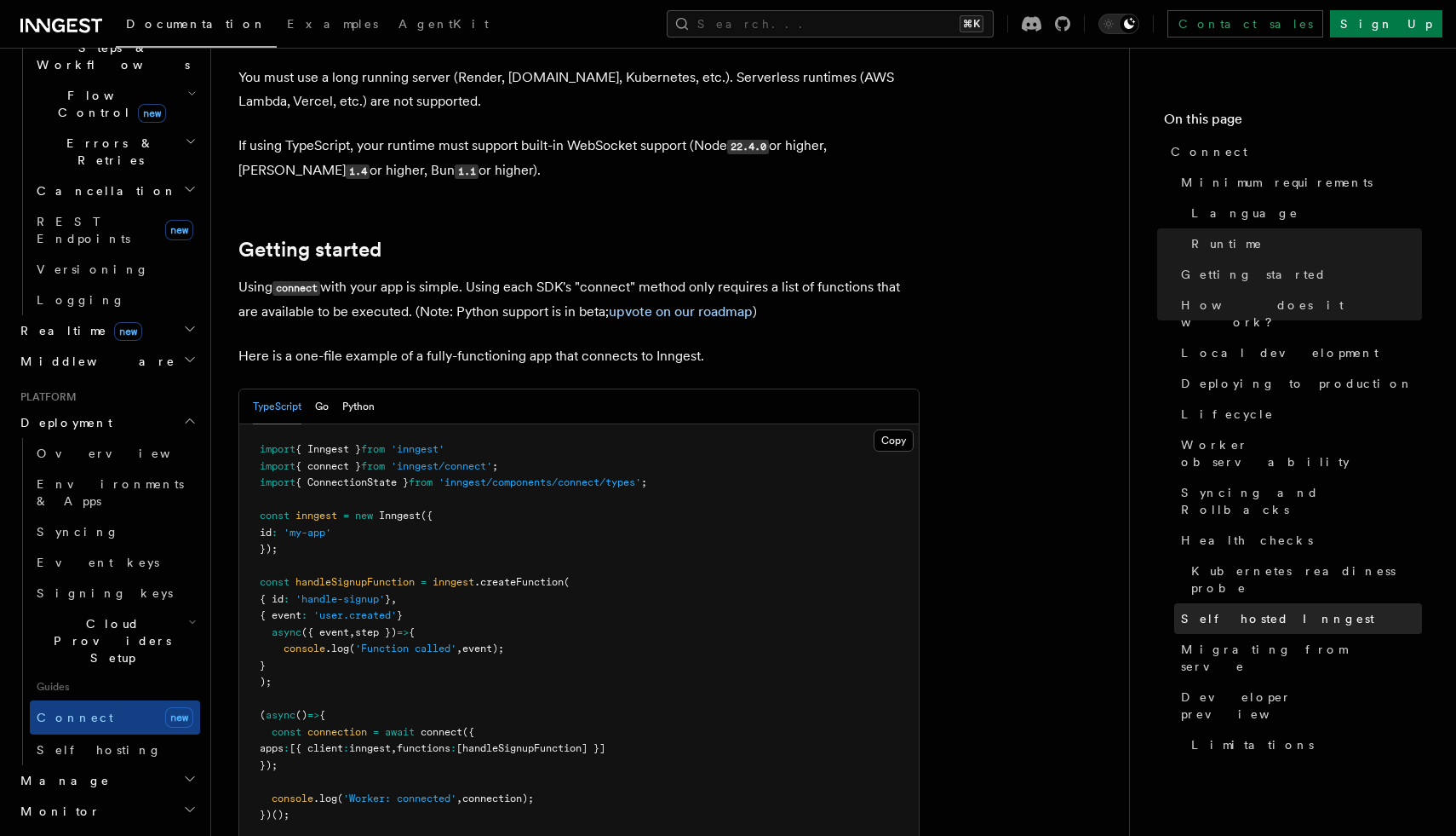
click at [1254, 610] on span "Self hosted Inngest" at bounding box center [1277, 619] width 193 height 17
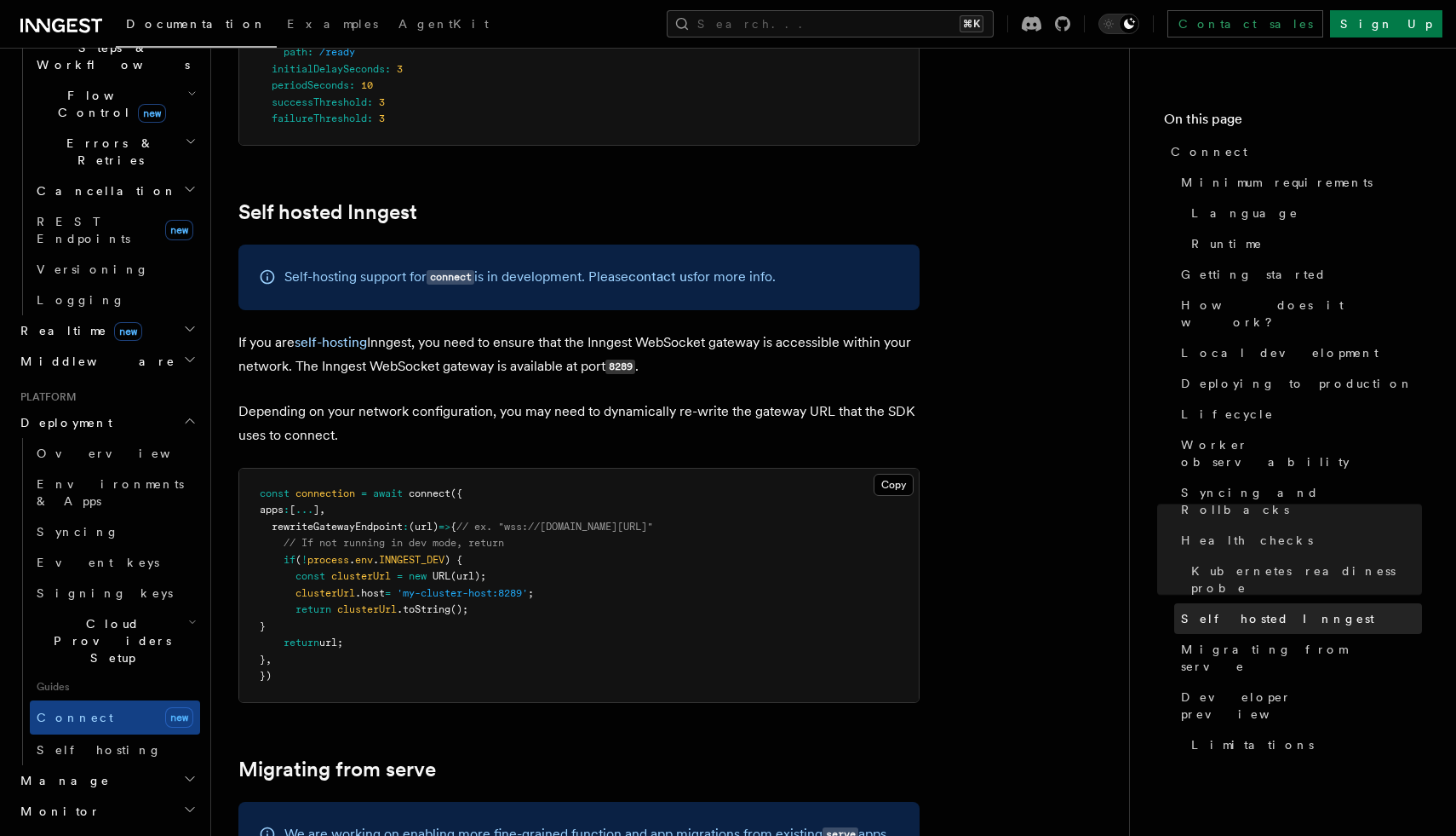
scroll to position [8372, 0]
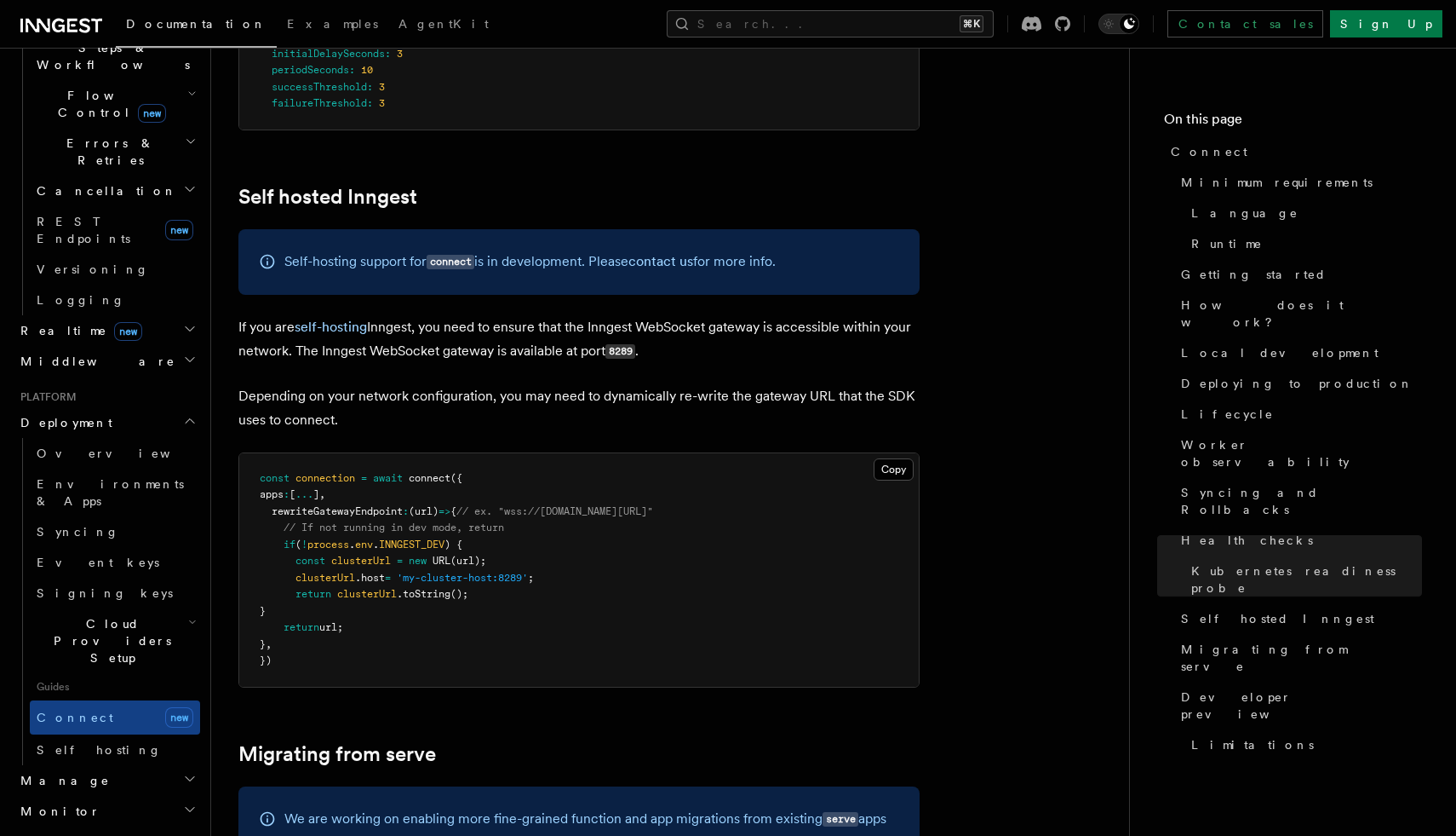
click at [625, 345] on code "8289" at bounding box center [620, 351] width 30 height 14
click at [614, 523] on pre "const connection = await connect ({ apps : [ ... ] , rewriteGatewayEndpoint : (…" at bounding box center [579, 569] width 679 height 233
click at [403, 185] on link "Self hosted Inngest" at bounding box center [328, 196] width 179 height 24
click at [216, 190] on icon at bounding box center [213, 199] width 17 height 17
click at [469, 559] on pre "const connection = await connect ({ apps : [ ... ] , rewriteGatewayEndpoint : (…" at bounding box center [579, 569] width 679 height 233
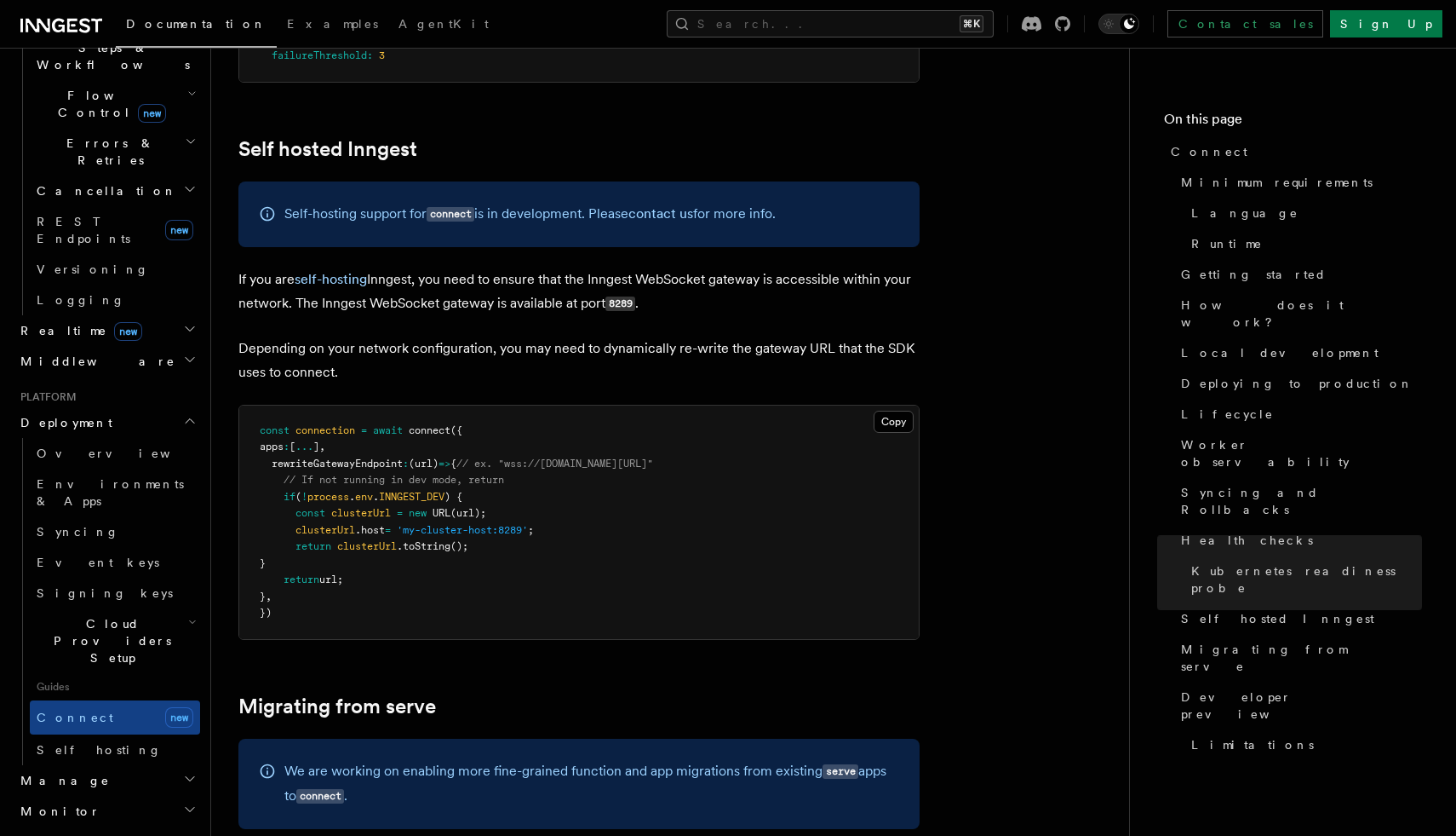
scroll to position [8420, 0]
click at [886, 411] on button "Copy Copied" at bounding box center [894, 422] width 40 height 22
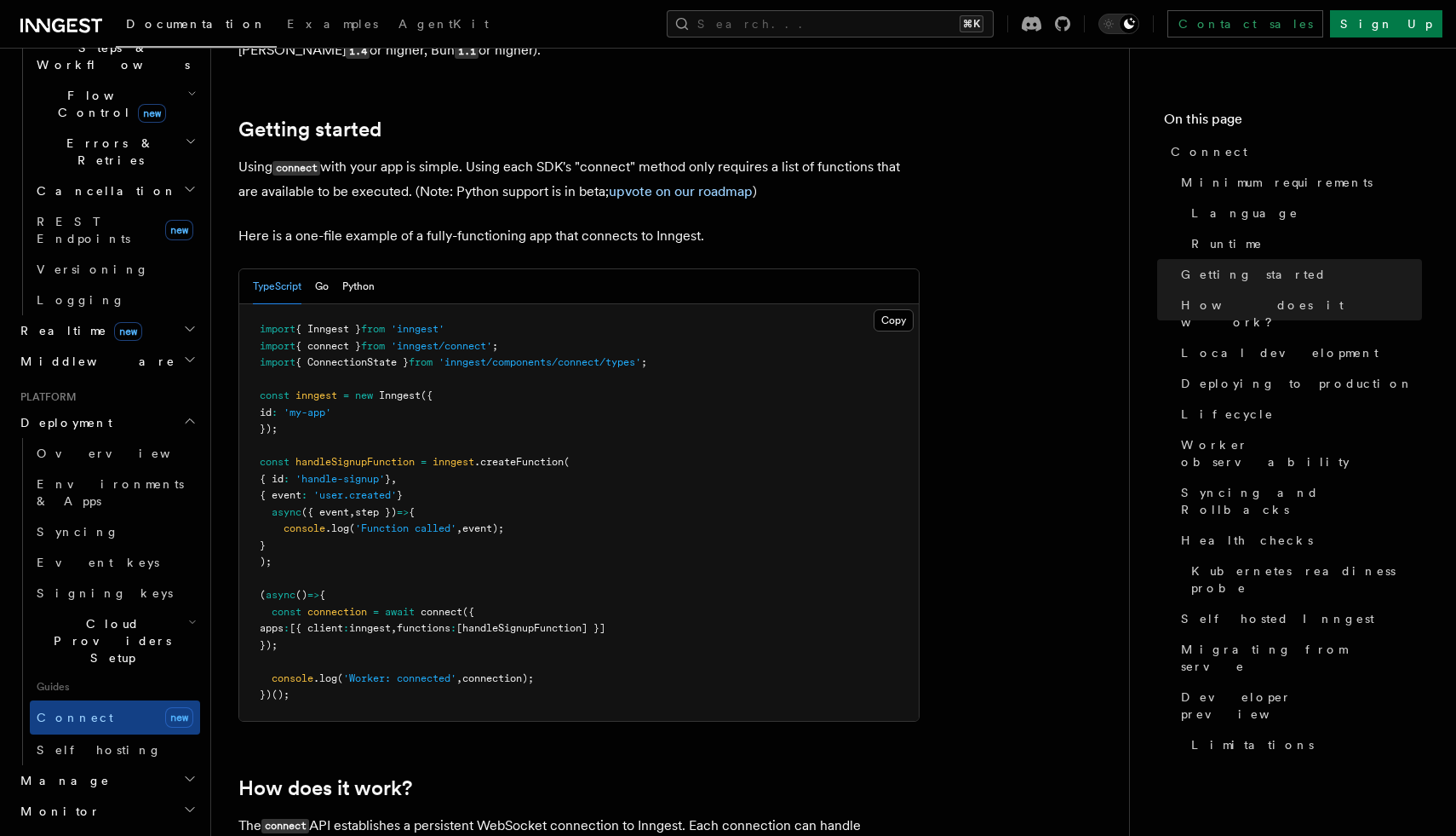
scroll to position [1089, 0]
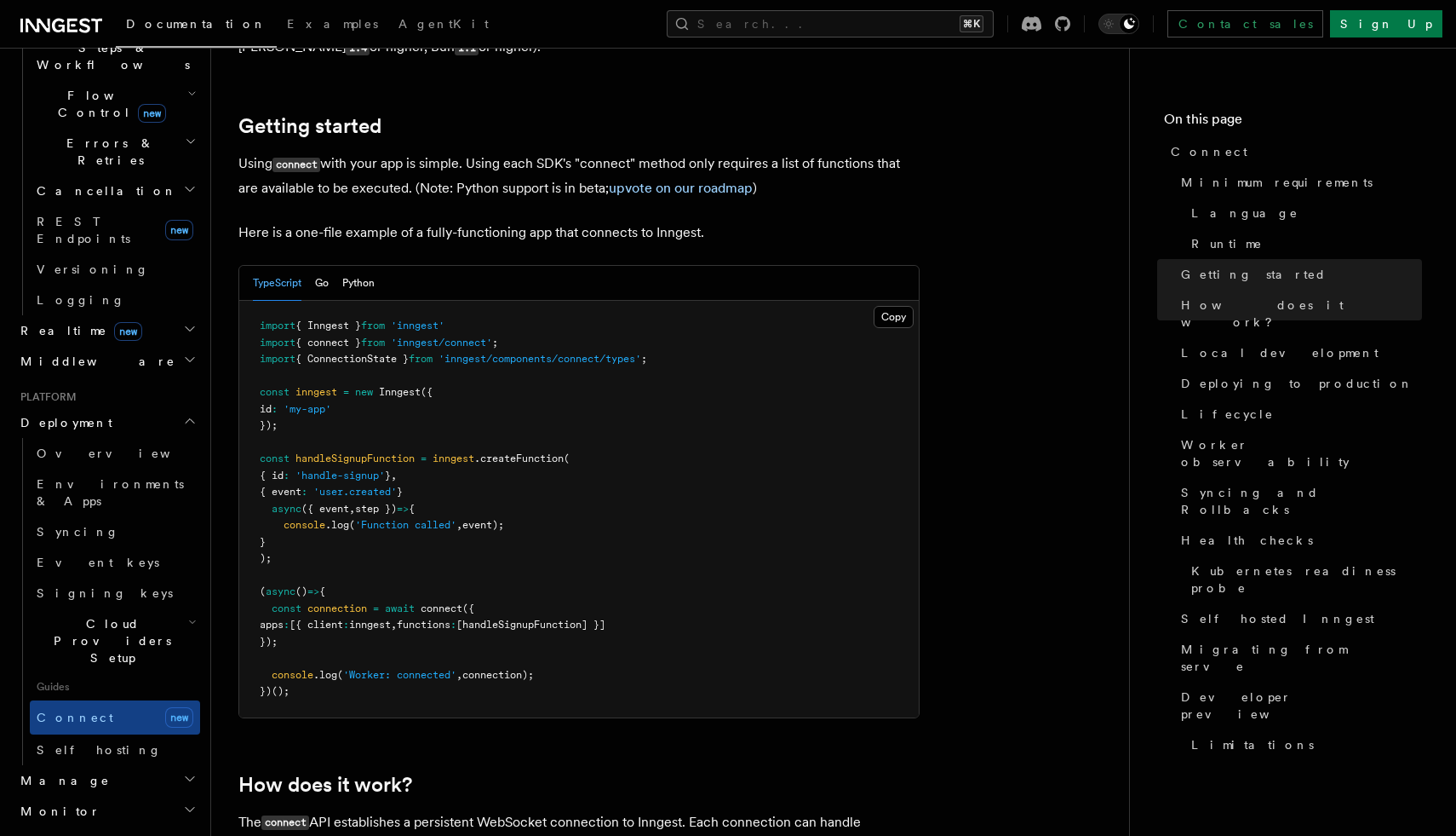
click at [419, 301] on pre "import { Inngest } from 'inngest' import { connect } from 'inngest/connect' ; i…" at bounding box center [579, 509] width 679 height 417
click at [384, 336] on span "from" at bounding box center [372, 342] width 24 height 12
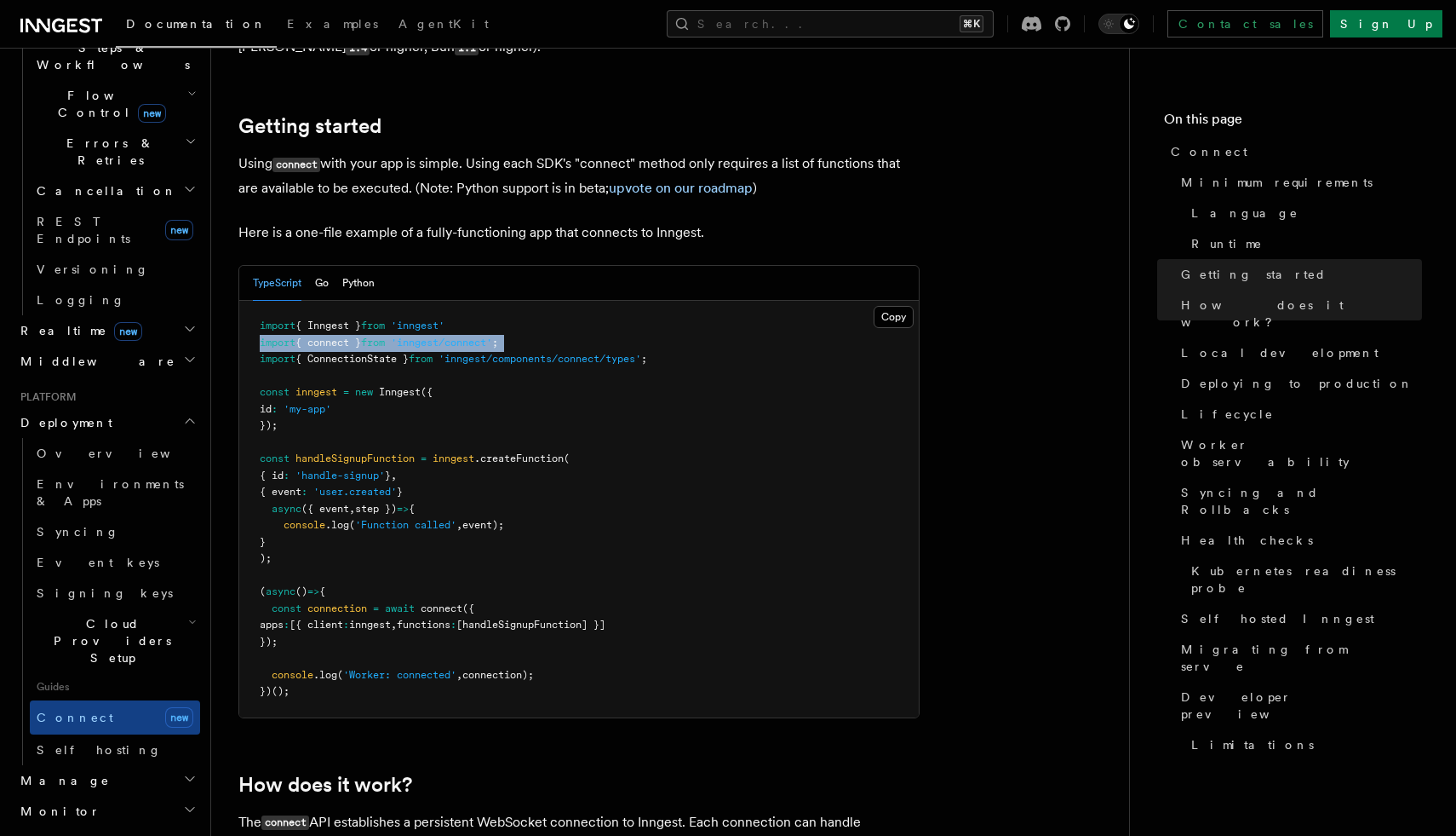
copy code "import { connect } from 'inngest/connect' ;"
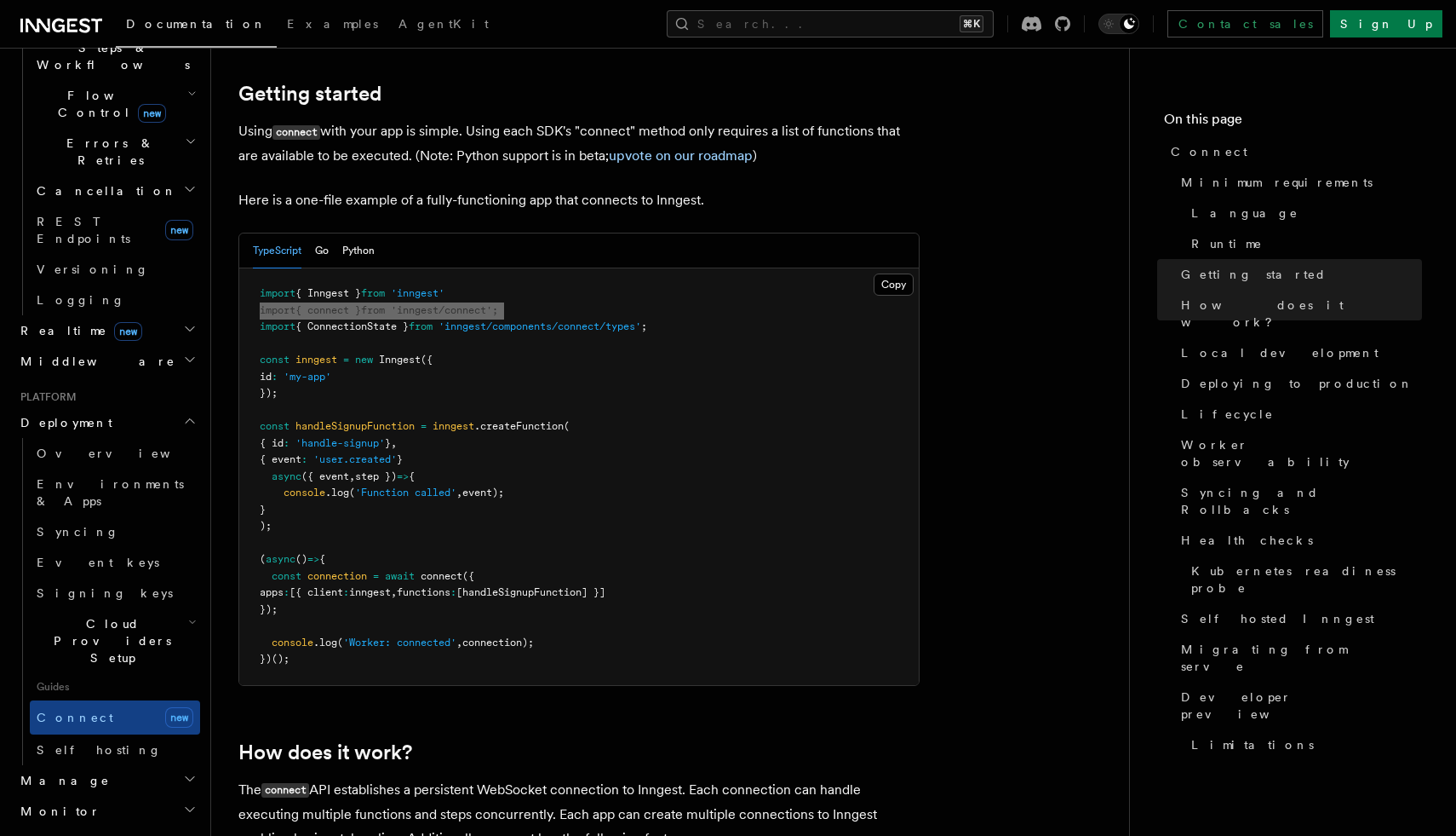
scroll to position [1123, 0]
click at [391, 586] on span "inngest" at bounding box center [370, 591] width 42 height 12
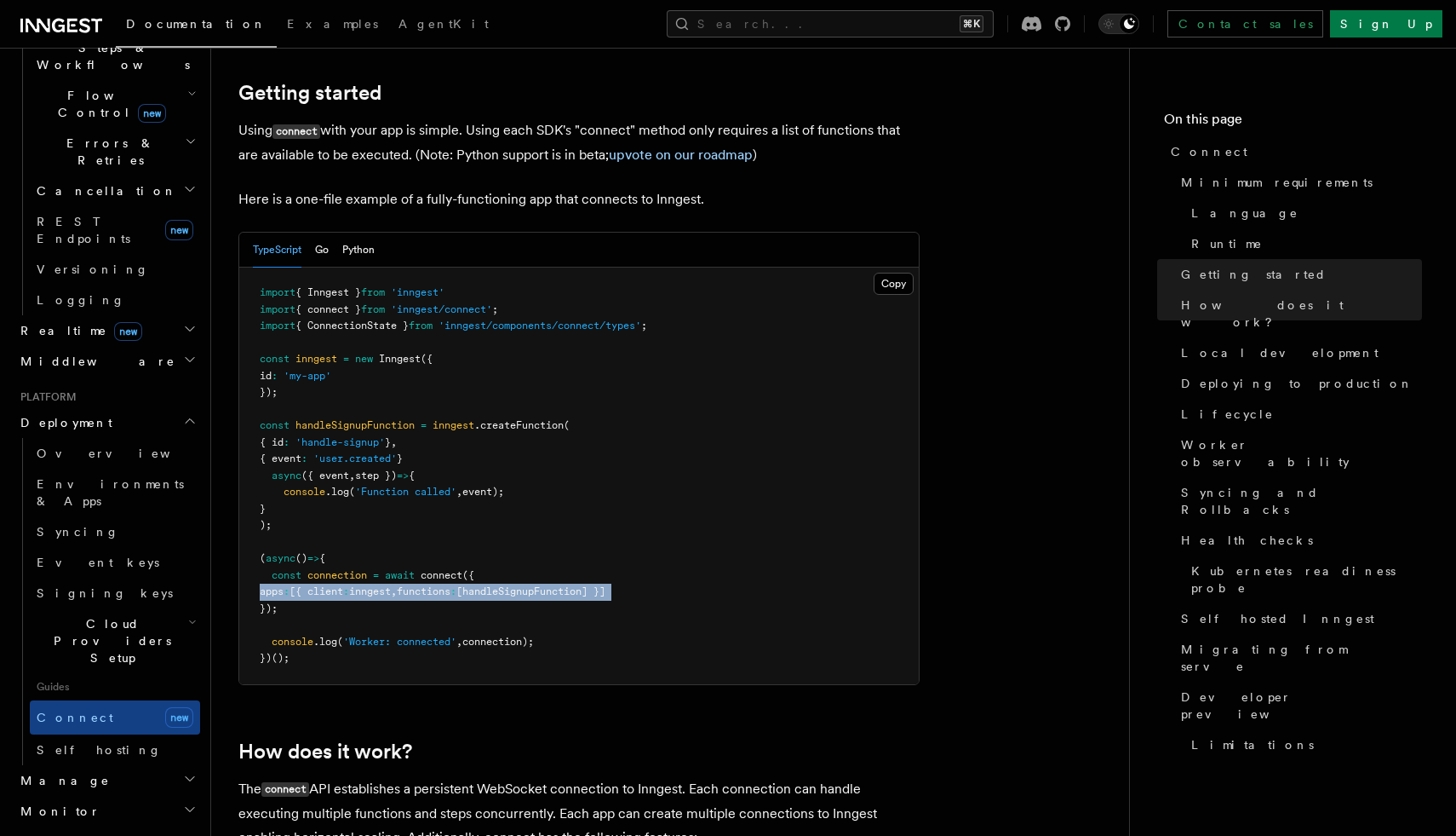
click at [391, 586] on span "inngest" at bounding box center [370, 591] width 42 height 12
click at [321, 569] on span "connection" at bounding box center [337, 575] width 60 height 12
click at [323, 519] on pre "import { Inngest } from 'inngest' import { connect } from 'inngest/connect' ; i…" at bounding box center [579, 476] width 679 height 417
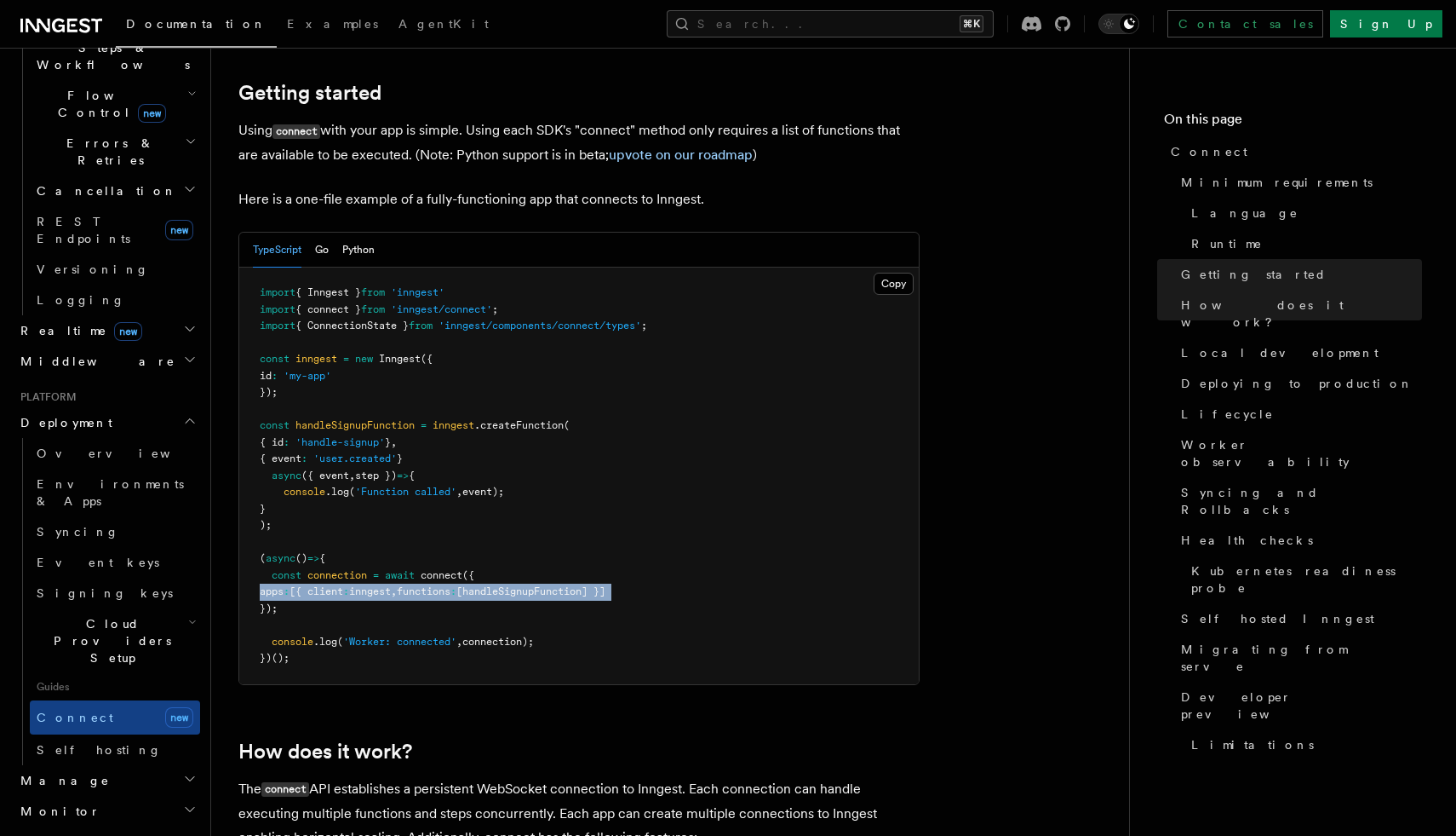
copy code "apps : [{ client : inngest , functions : [handleSignupFunction] }]"
click at [345, 589] on pre "import { Inngest } from 'inngest' import { connect } from 'inngest/connect' ; i…" at bounding box center [579, 476] width 679 height 417
click at [367, 569] on span "connection" at bounding box center [337, 575] width 60 height 12
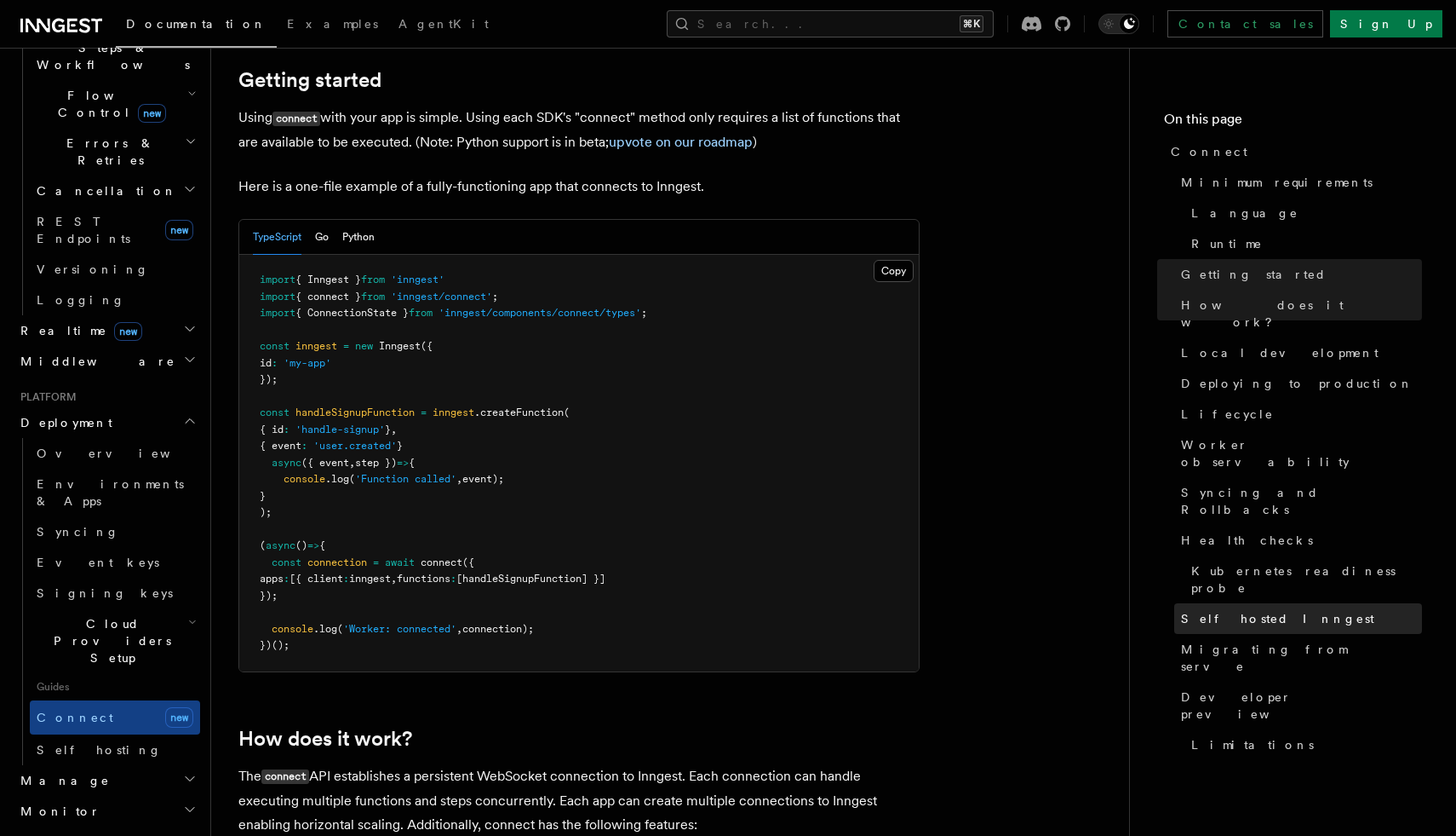
scroll to position [1140, 0]
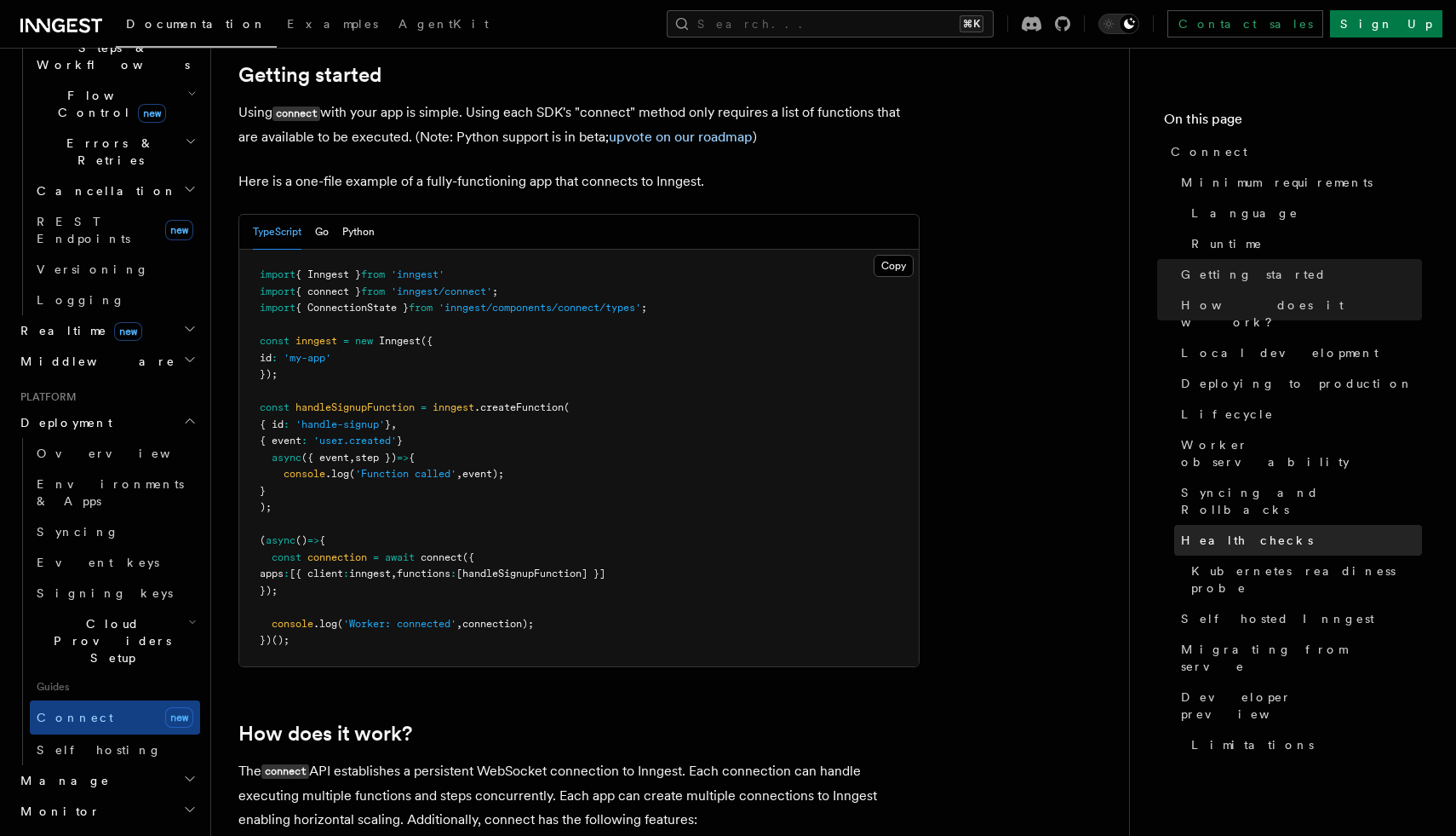
click at [1269, 525] on link "Health checks" at bounding box center [1298, 540] width 247 height 30
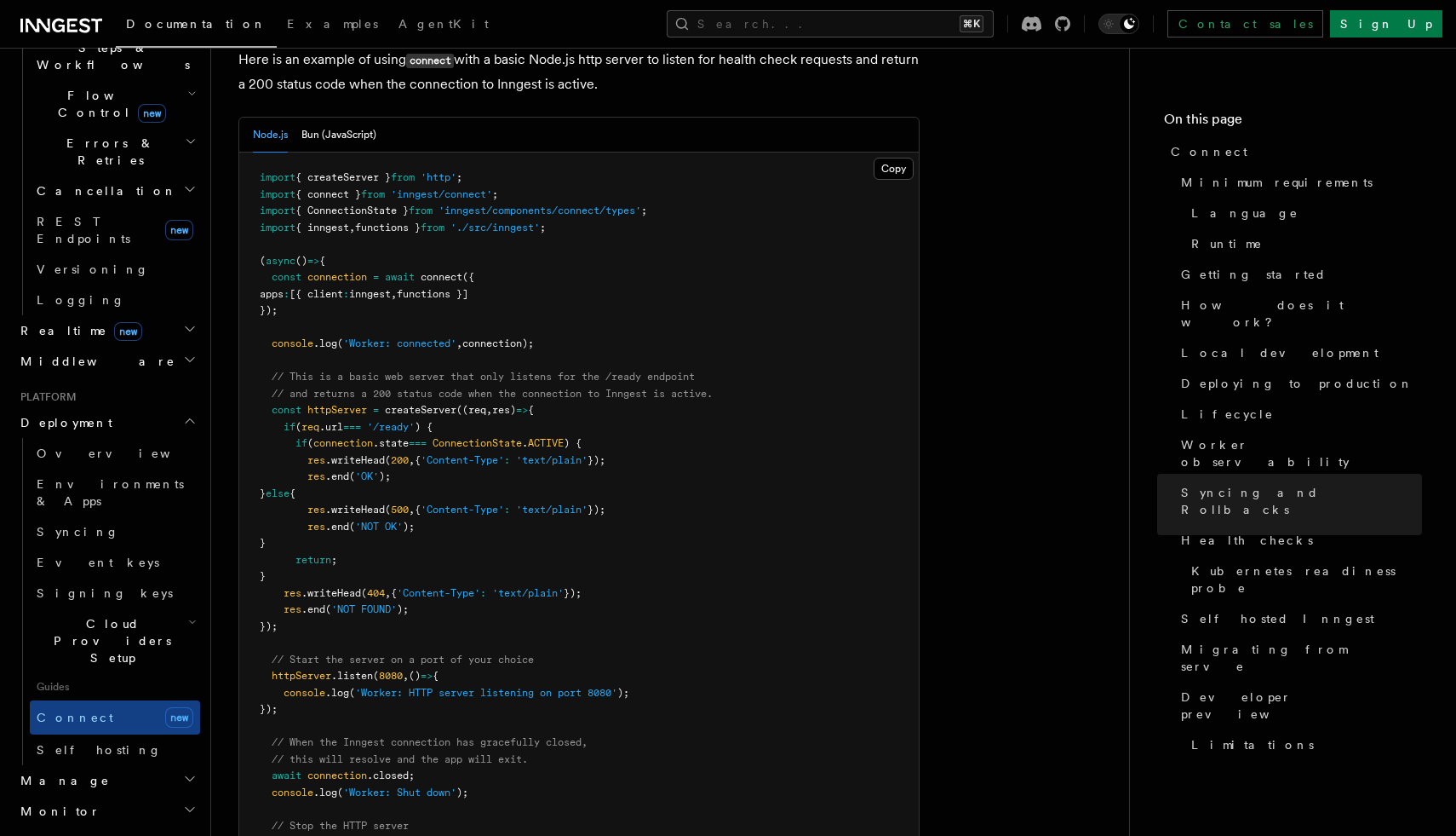
scroll to position [7322, 0]
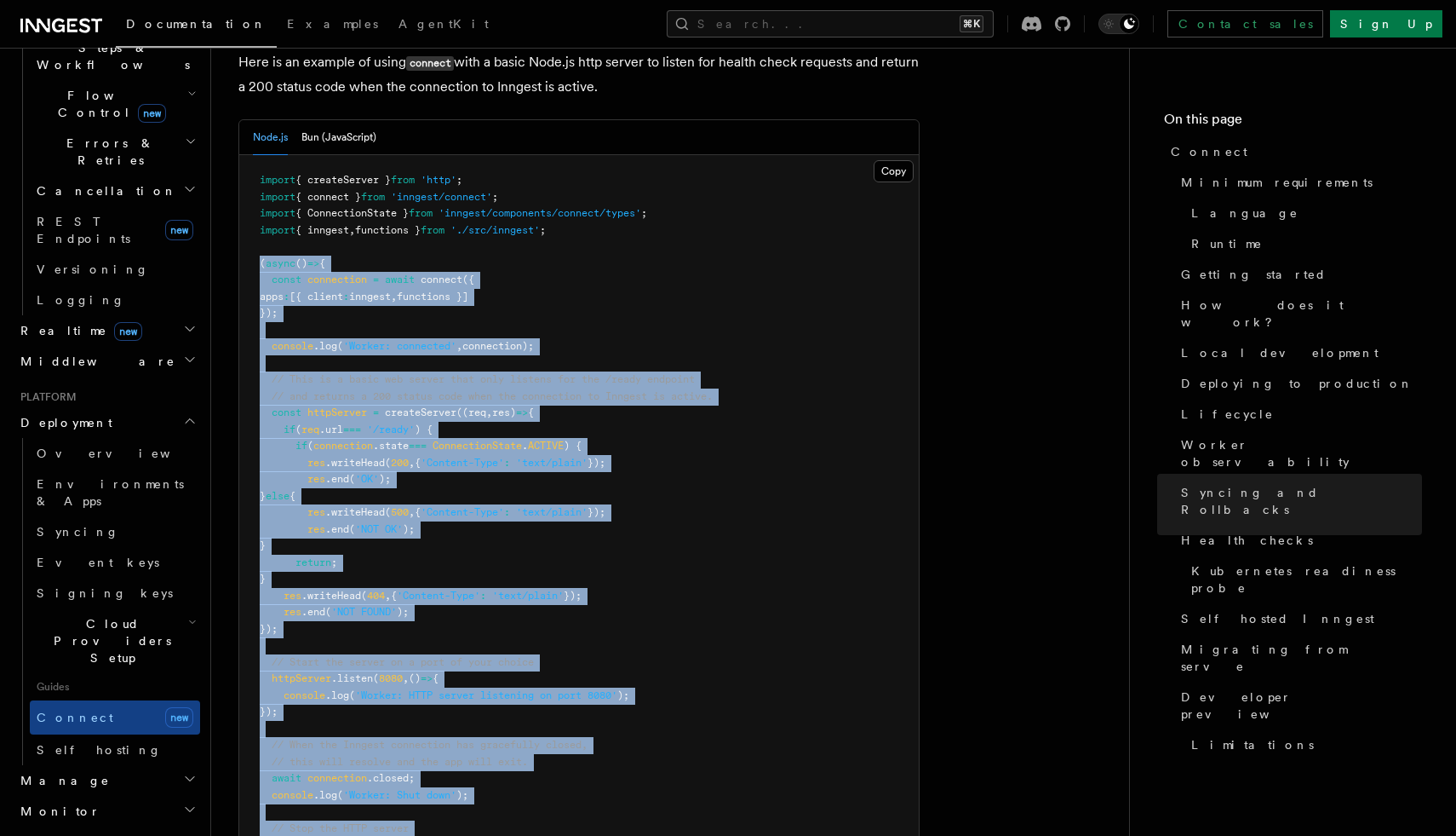
drag, startPoint x: 344, startPoint y: 766, endPoint x: 215, endPoint y: 163, distance: 616.6
copy code "( async () => { const connection = await connect ({ apps : [{ client : inngest …"
click at [672, 424] on pre "import { createServer } from 'http' ; import { connect } from 'inngest/connect'…" at bounding box center [579, 521] width 679 height 732
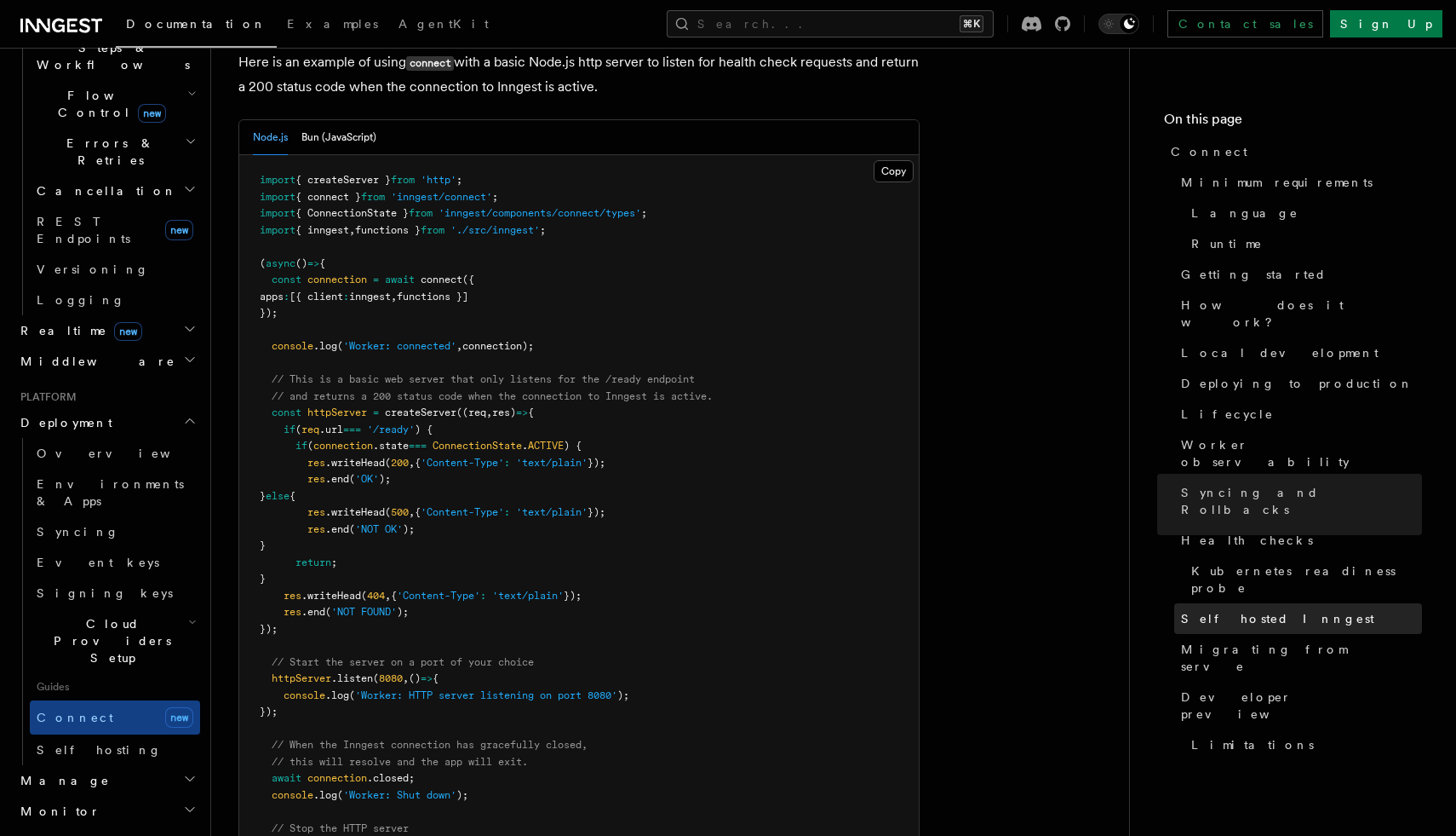
click at [1226, 610] on span "Self hosted Inngest" at bounding box center [1277, 619] width 193 height 17
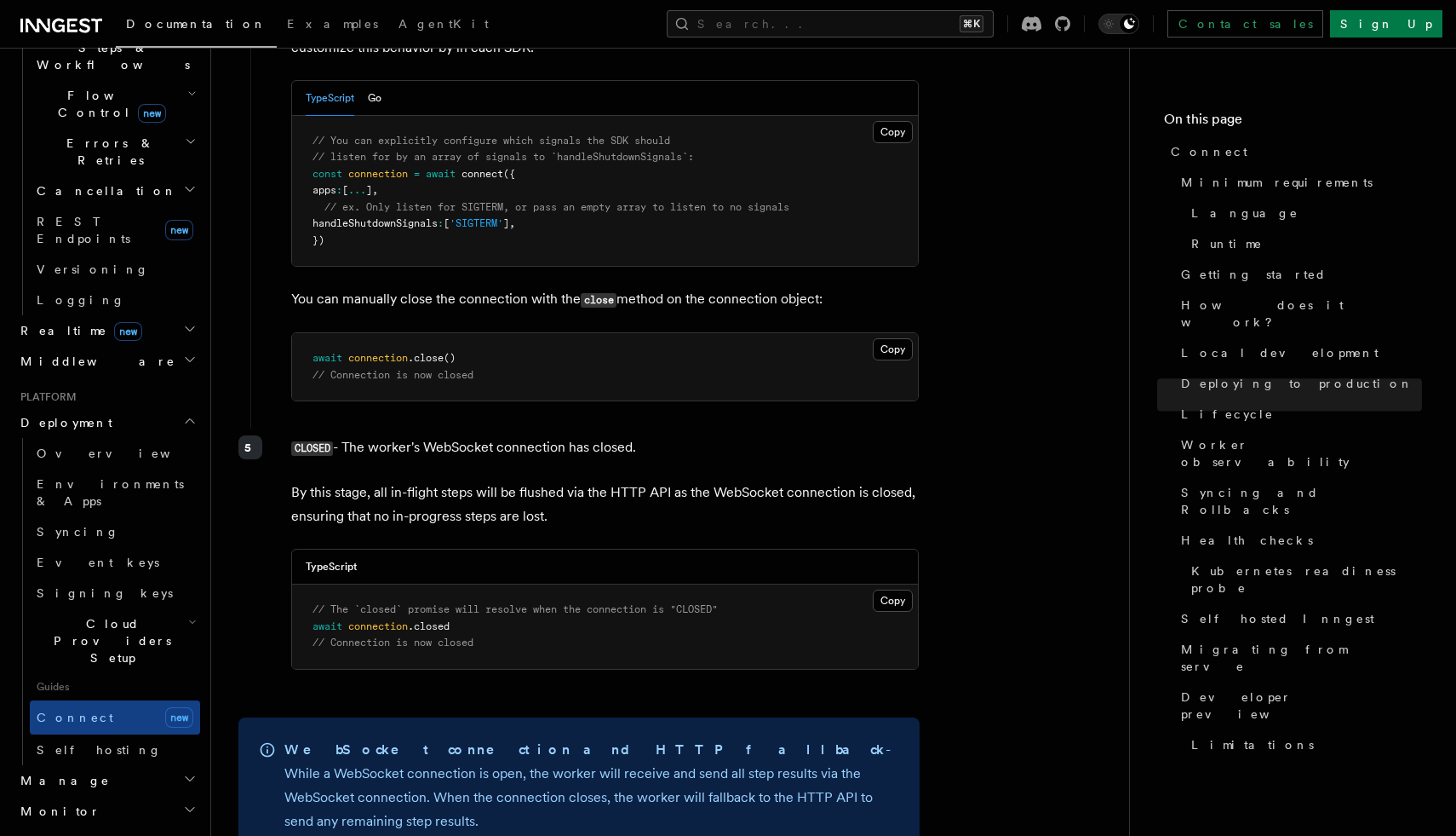
scroll to position [5222, 0]
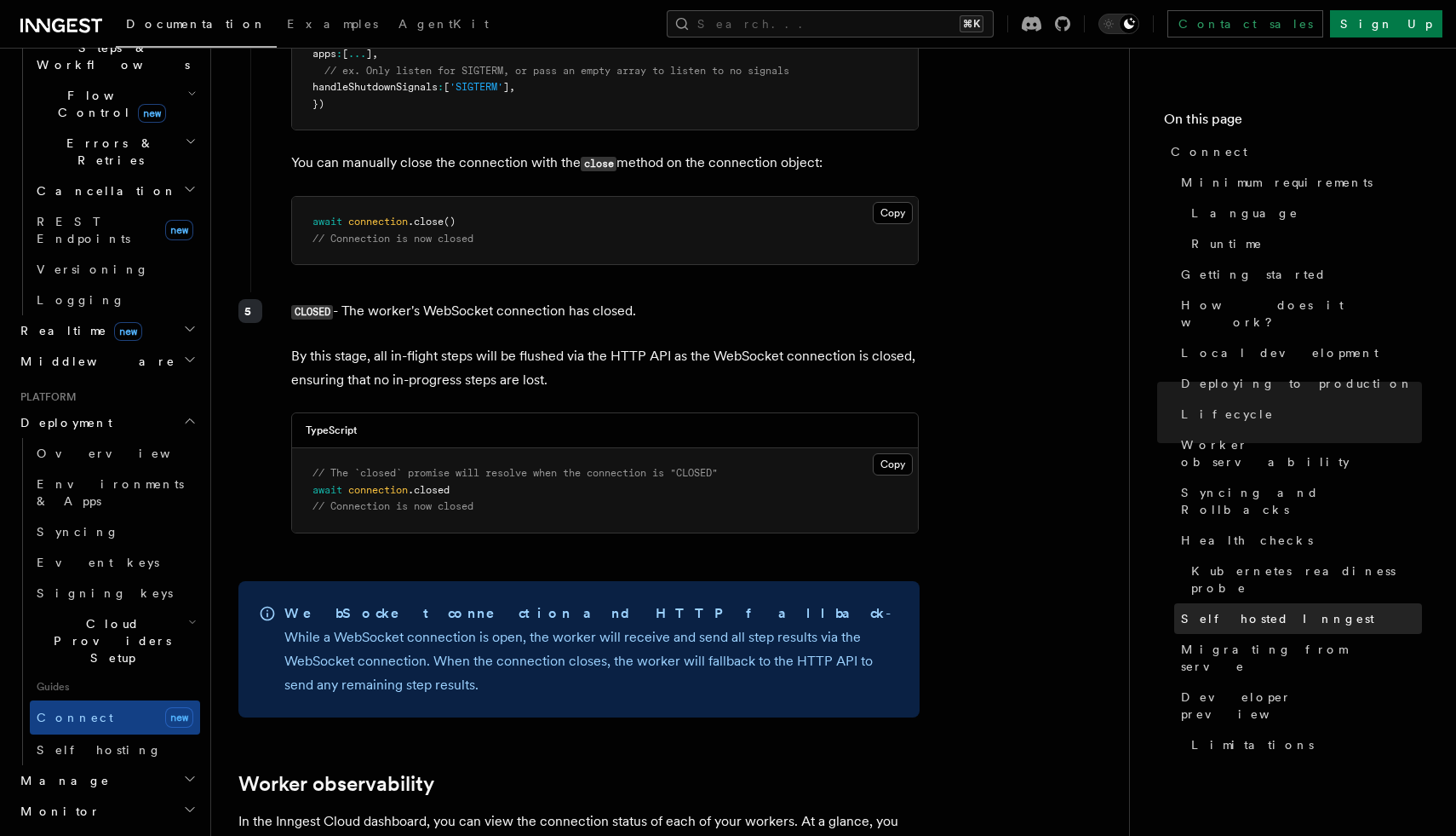
click at [1247, 610] on span "Self hosted Inngest" at bounding box center [1277, 619] width 193 height 17
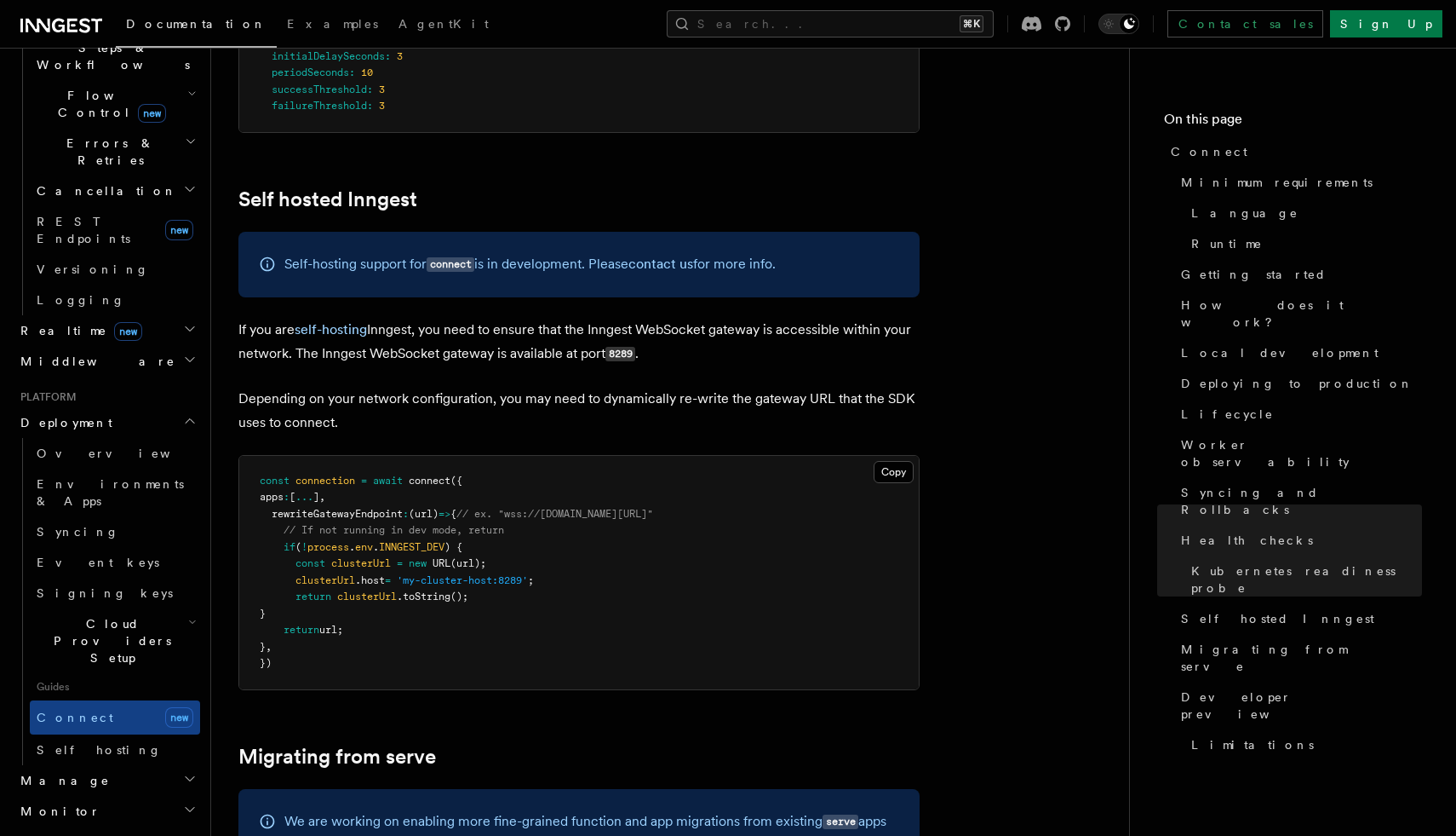
scroll to position [8372, 0]
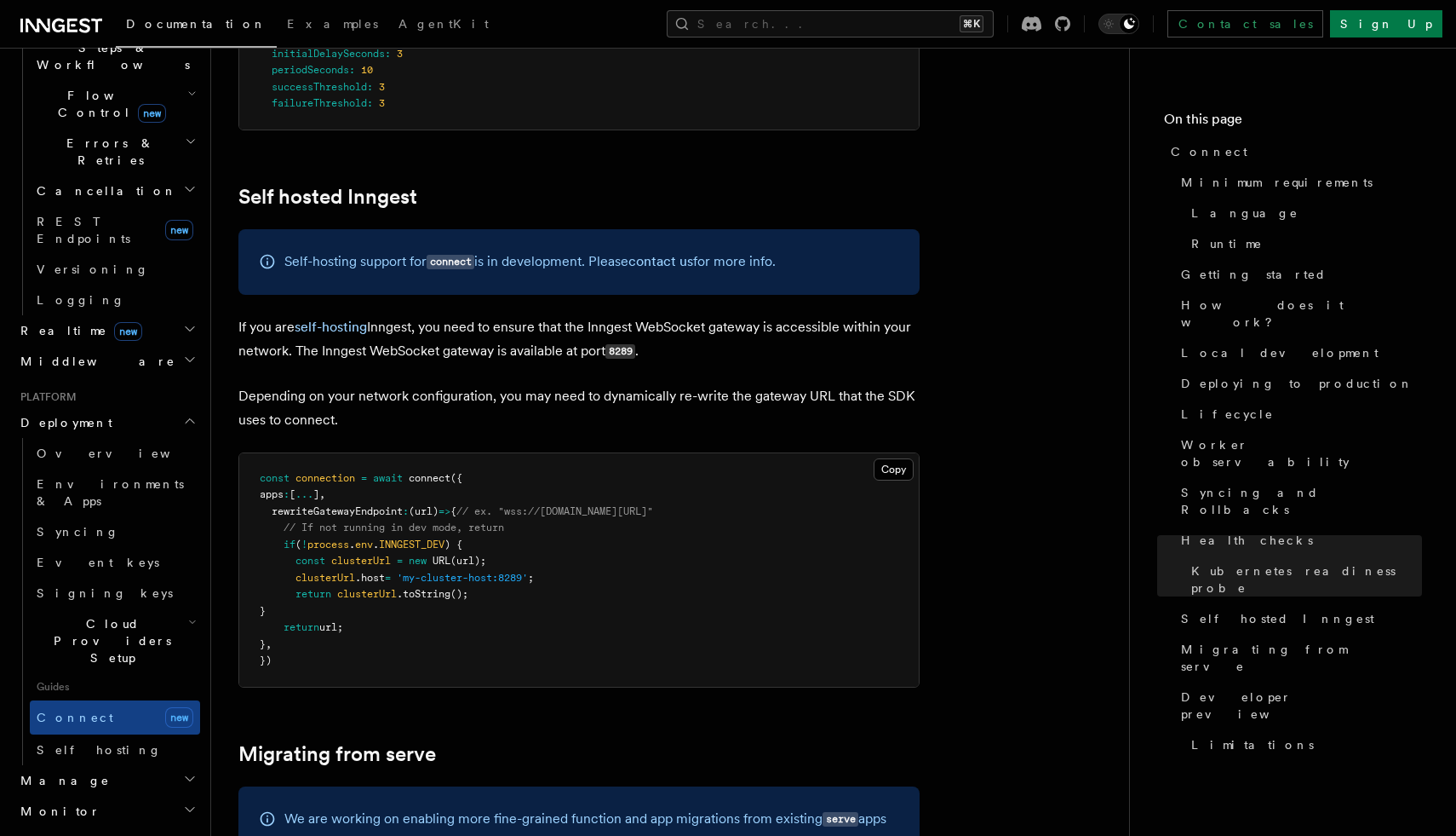
click at [623, 345] on code "8289" at bounding box center [620, 351] width 30 height 14
copy code "8289"
click at [1220, 610] on span "Self hosted Inngest" at bounding box center [1277, 619] width 193 height 17
click at [522, 571] on span "'my-cluster-host:8289'" at bounding box center [462, 577] width 131 height 12
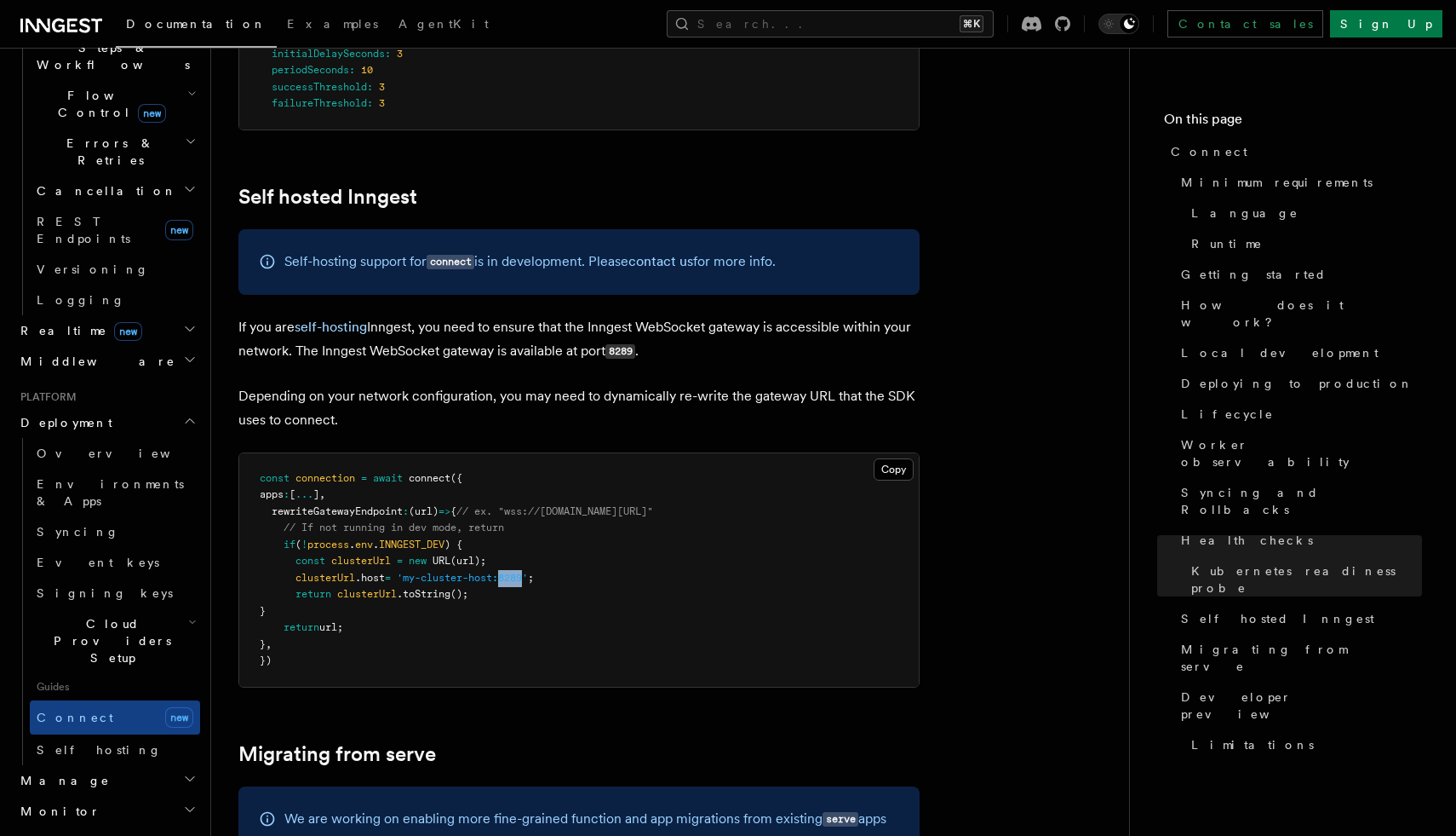
click at [522, 571] on span "'my-cluster-host:8289'" at bounding box center [462, 577] width 131 height 12
drag, startPoint x: 456, startPoint y: 444, endPoint x: 313, endPoint y: 448, distance: 143.1
click at [313, 539] on span "if ( ! process . env . INNGEST_DEV ) {" at bounding box center [361, 545] width 203 height 12
copy span "process . env . INNGEST_DEV"
click at [58, 578] on link "Signing keys" at bounding box center [114, 593] width 170 height 30
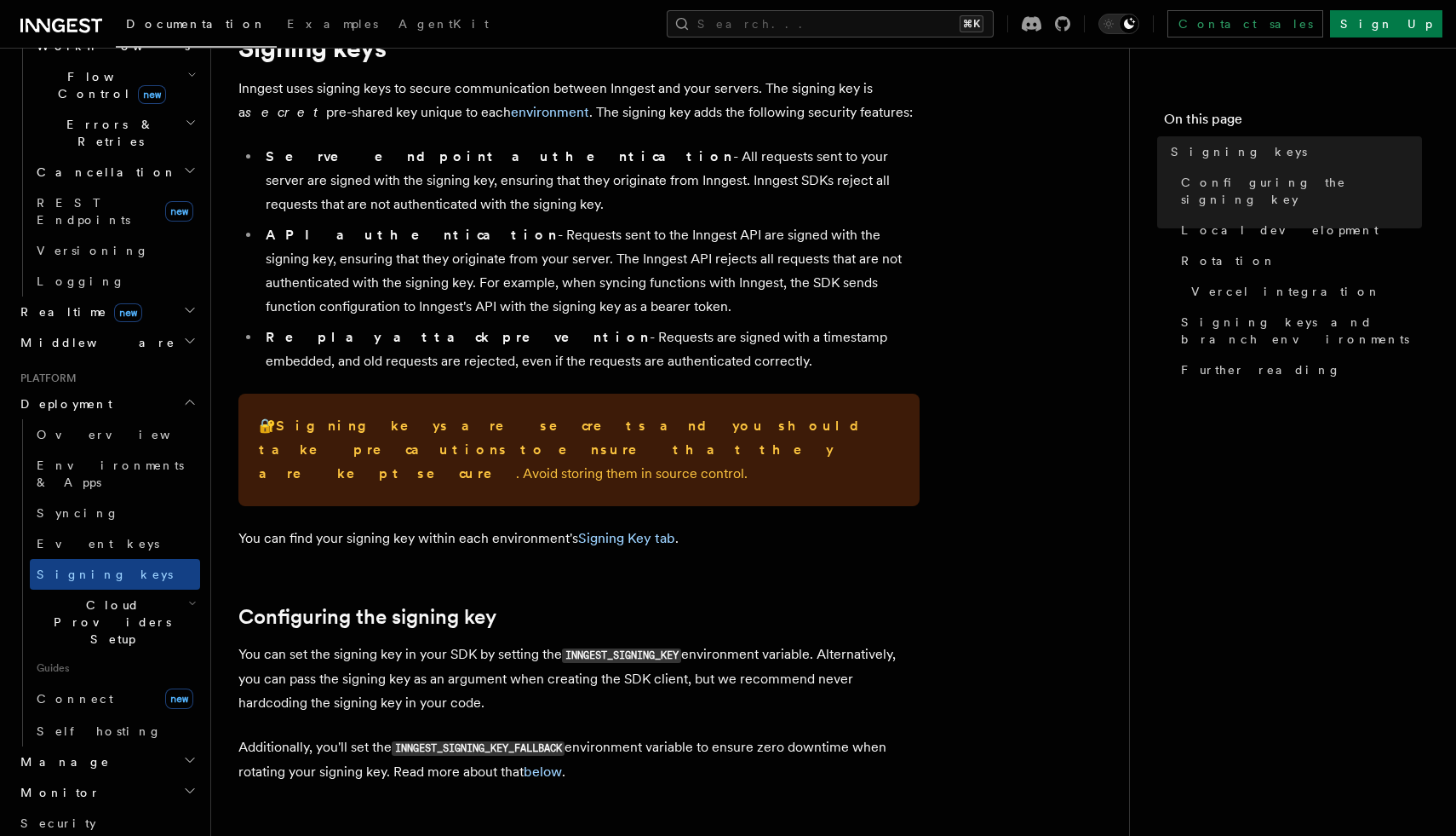
scroll to position [476, 0]
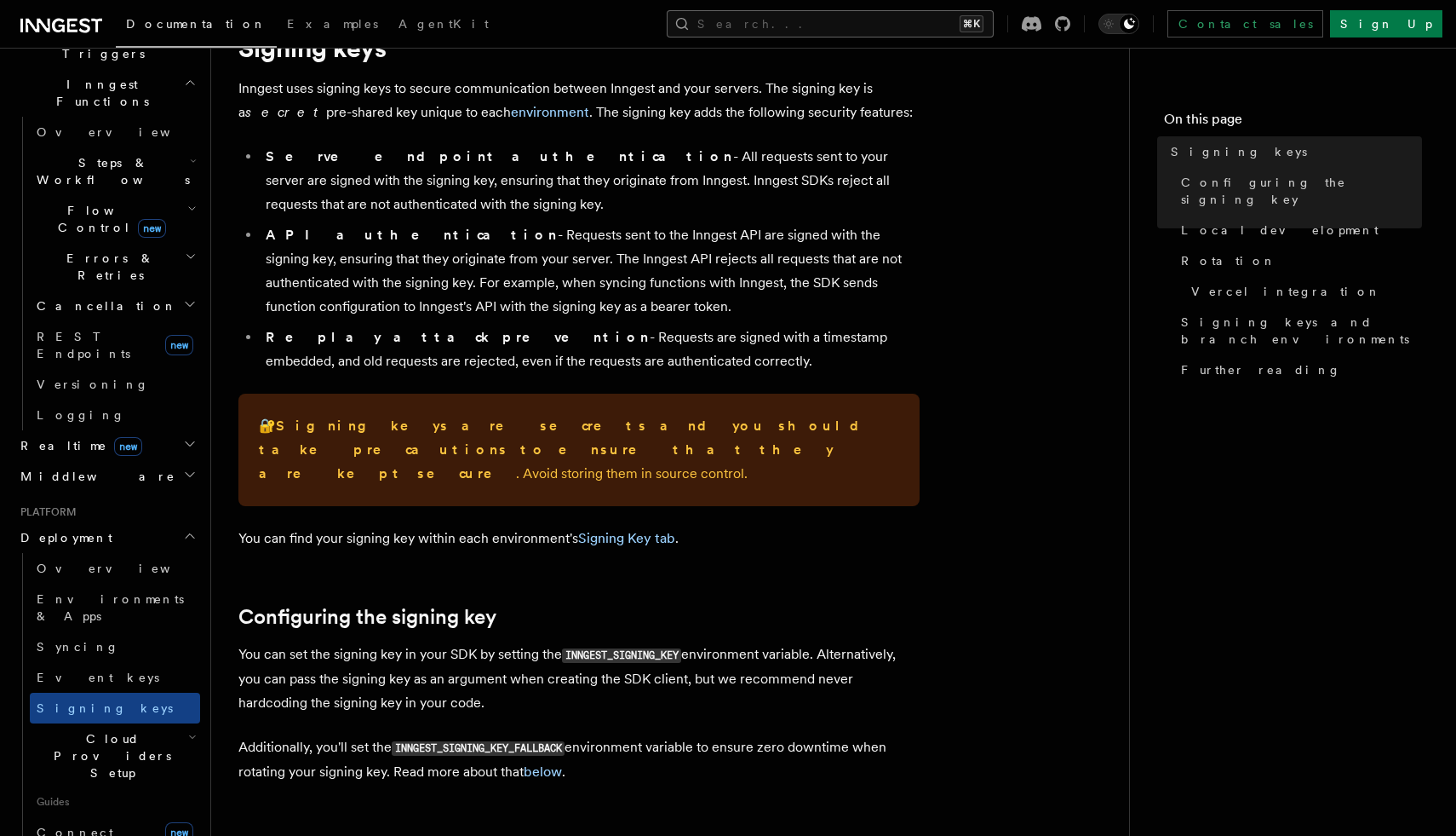
click at [847, 29] on button "Search... ⌘K" at bounding box center [831, 24] width 327 height 28
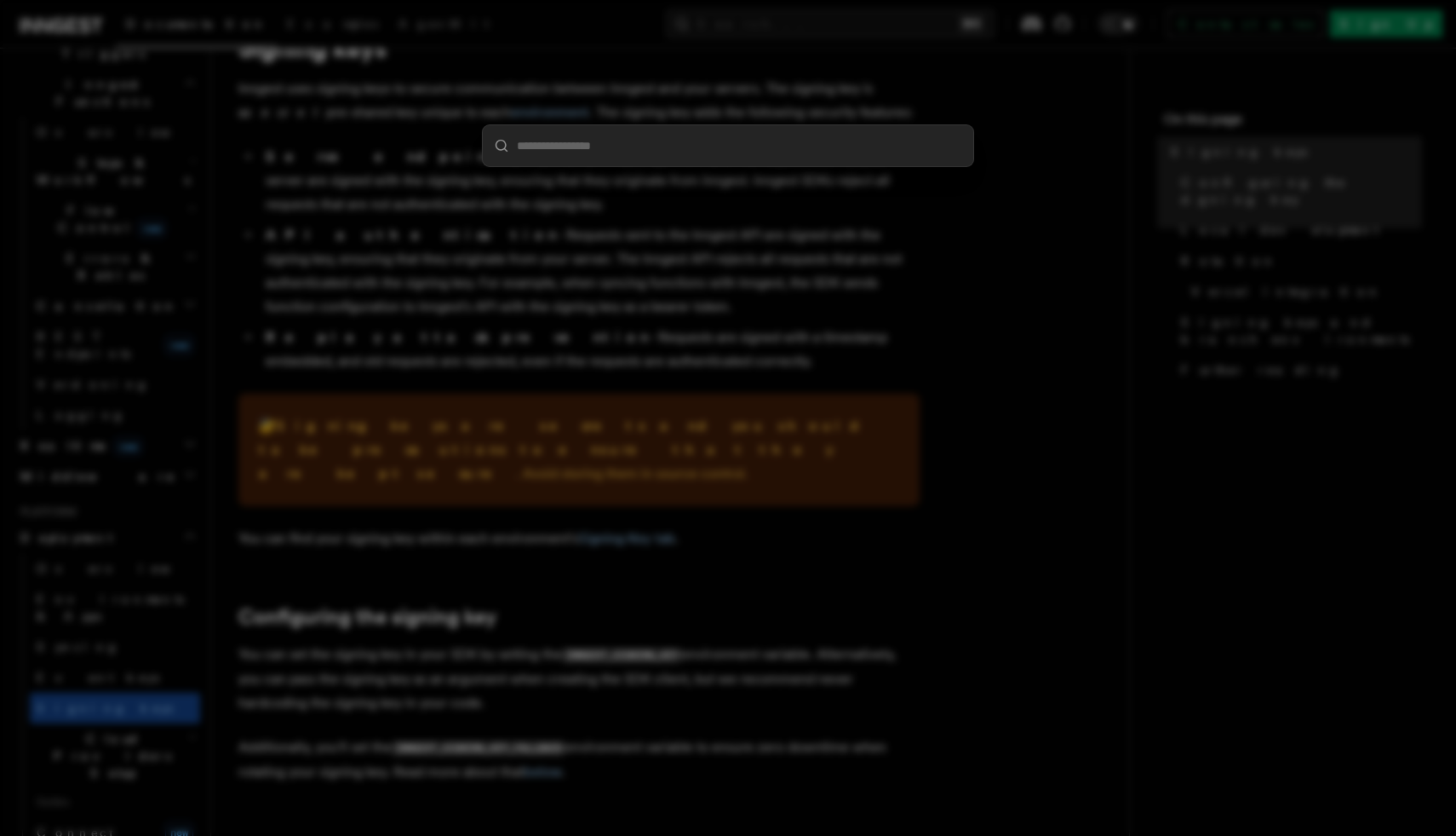
click at [843, 21] on div at bounding box center [728, 418] width 1456 height 836
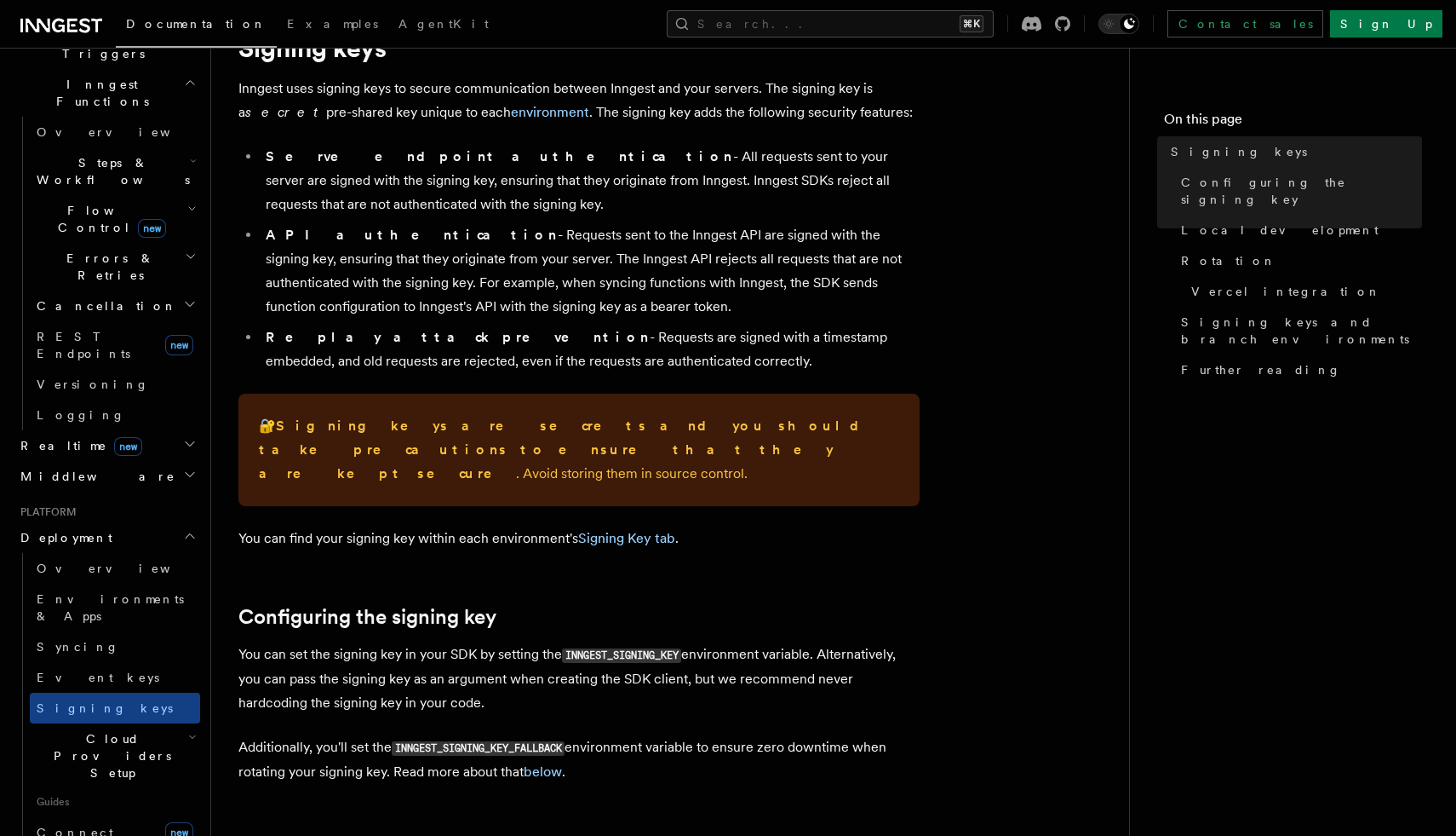
click at [843, 21] on button "Search... ⌘K" at bounding box center [831, 24] width 327 height 28
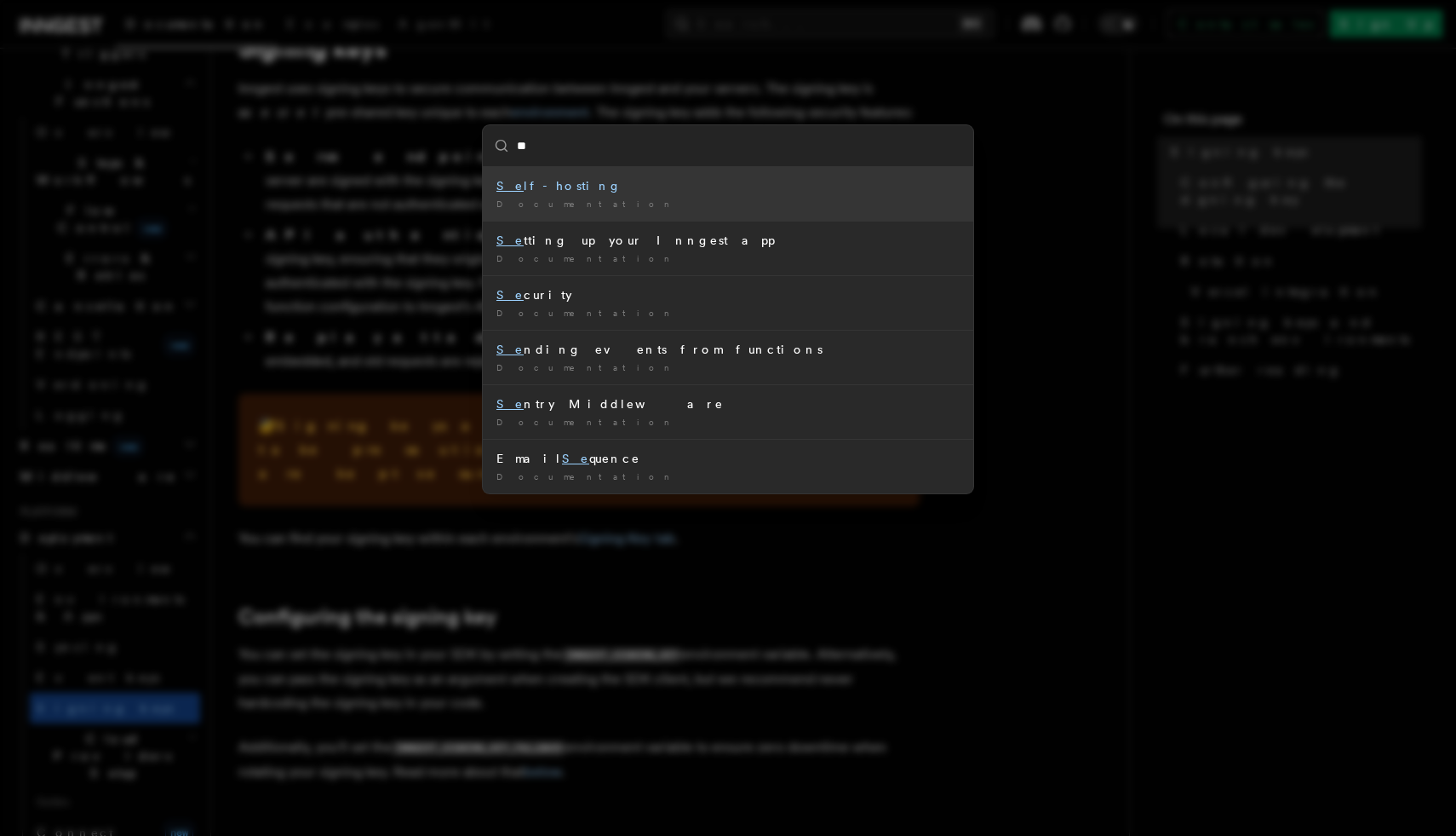
type input "***"
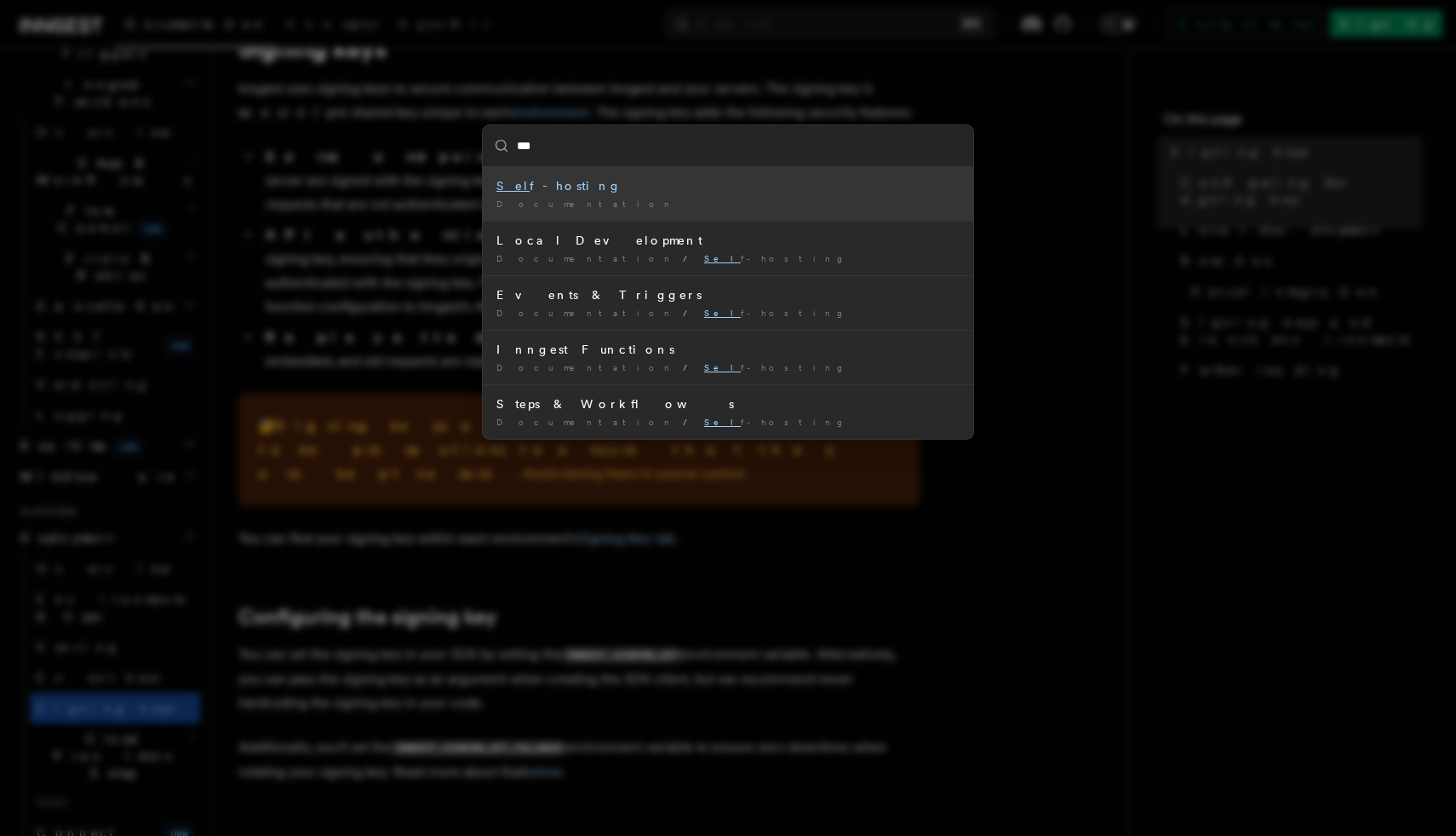
click at [622, 206] on div "Documentation /" at bounding box center [728, 204] width 463 height 12
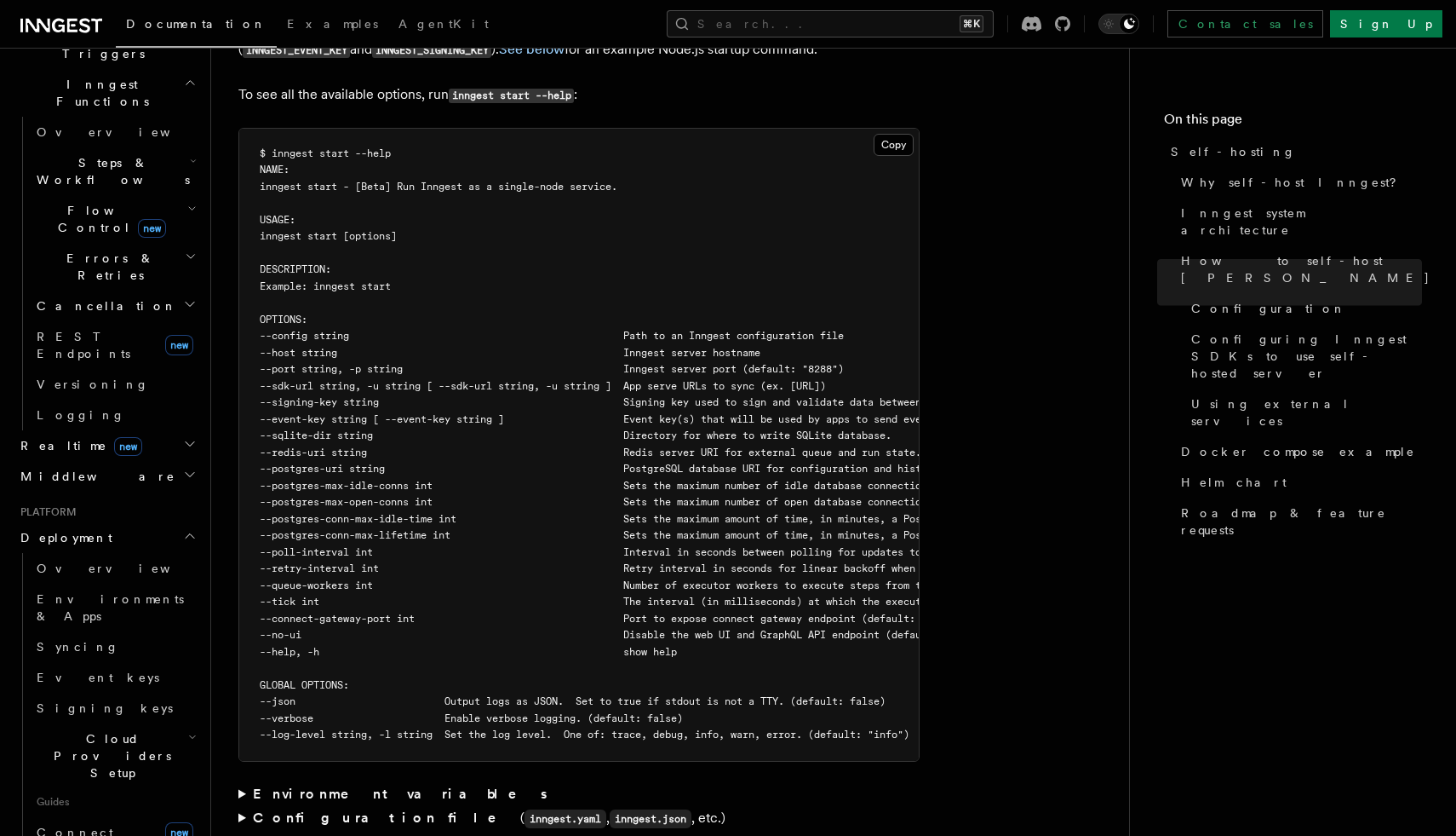
scroll to position [2907, 0]
click at [346, 366] on pre "$ inngest start --help NAME: inngest start - [Beta] Run Inngest as a single-nod…" at bounding box center [579, 444] width 679 height 632
drag, startPoint x: 362, startPoint y: 359, endPoint x: 279, endPoint y: 361, distance: 83.0
click at [279, 395] on span "--signing-key string Signing key used to sign and validate data between the ser…" at bounding box center [653, 401] width 787 height 12
copy span "--signing-key"
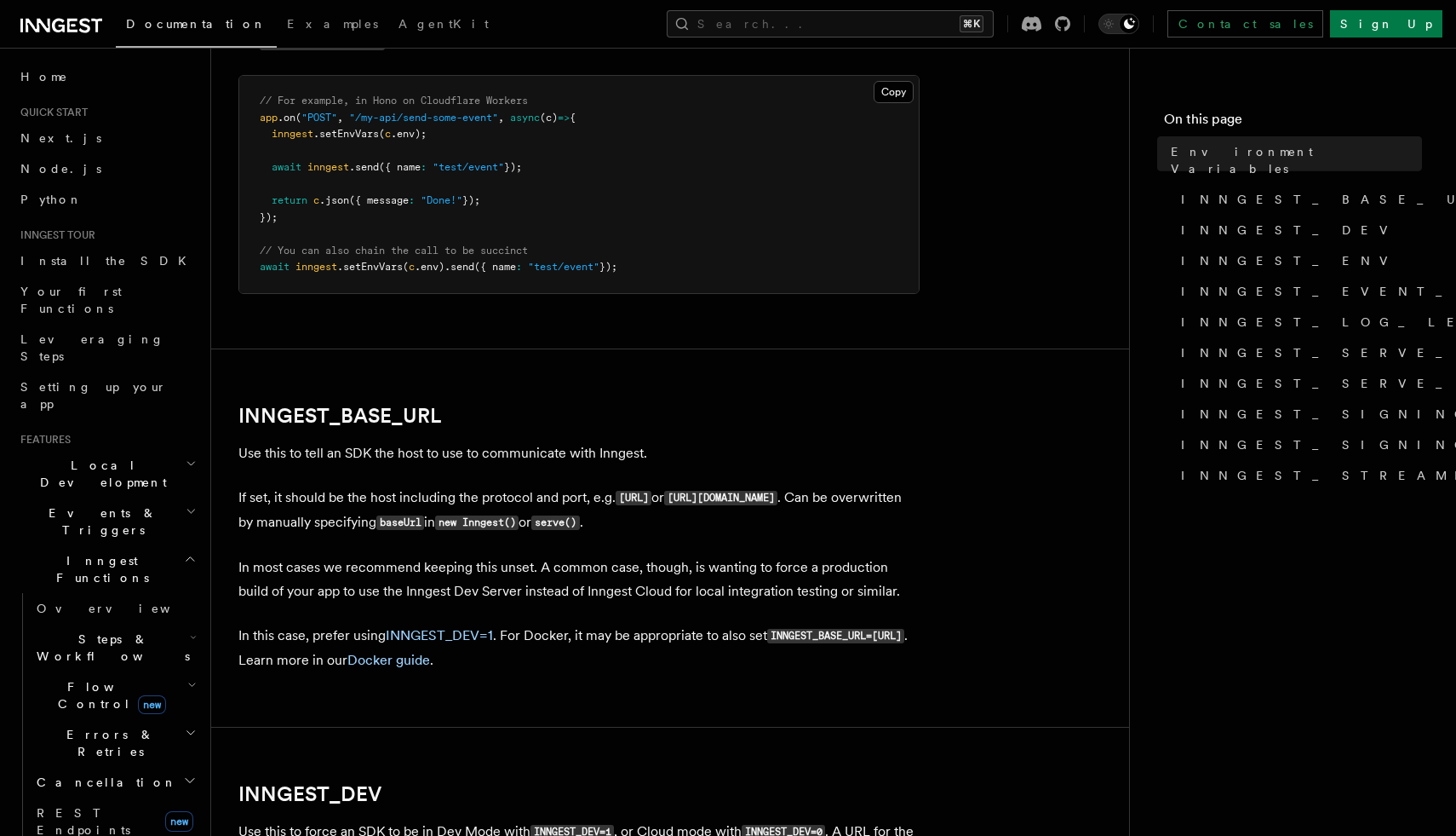
scroll to position [782, 0]
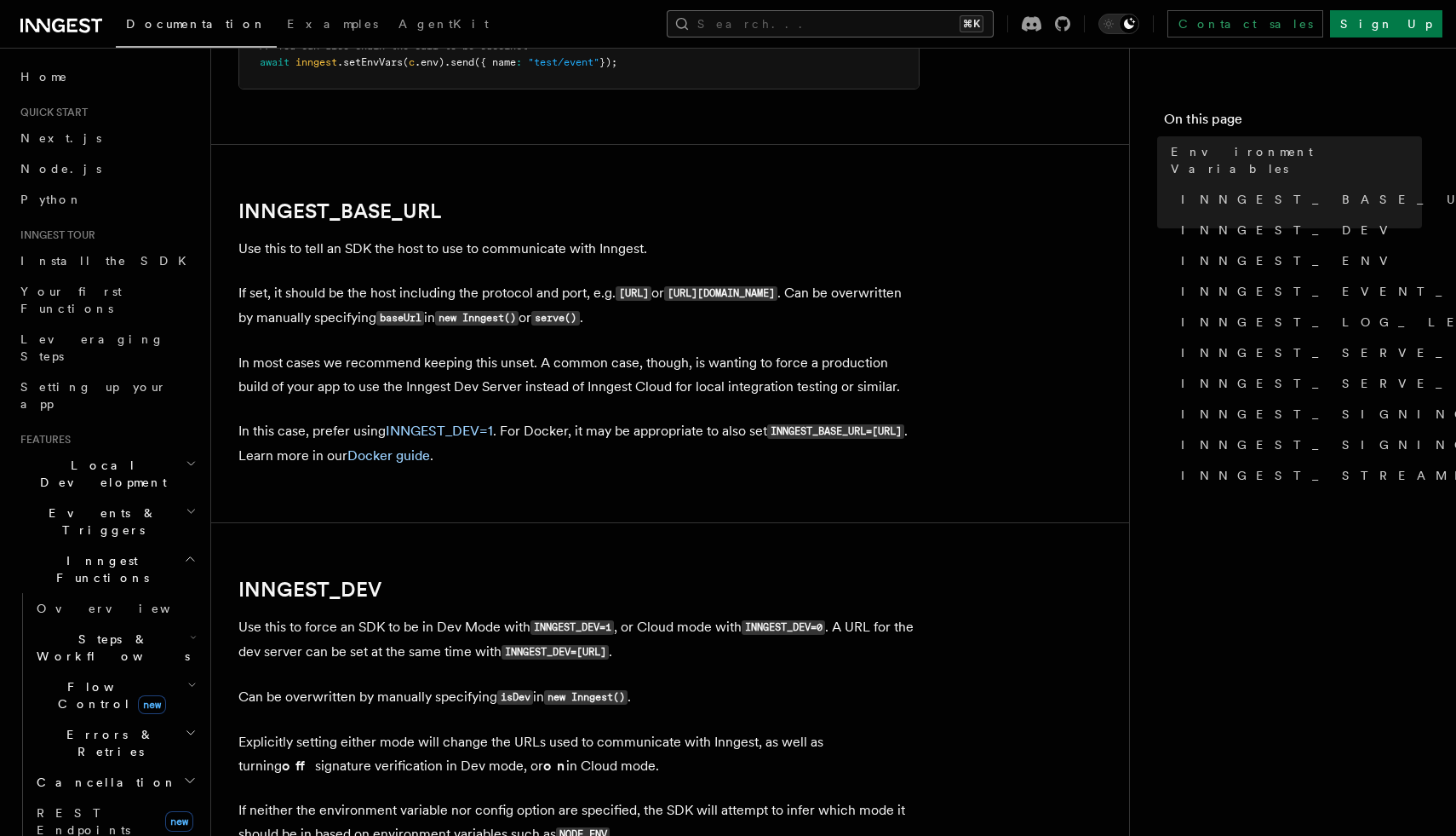
click at [913, 27] on button "Search... ⌘K" at bounding box center [831, 24] width 327 height 28
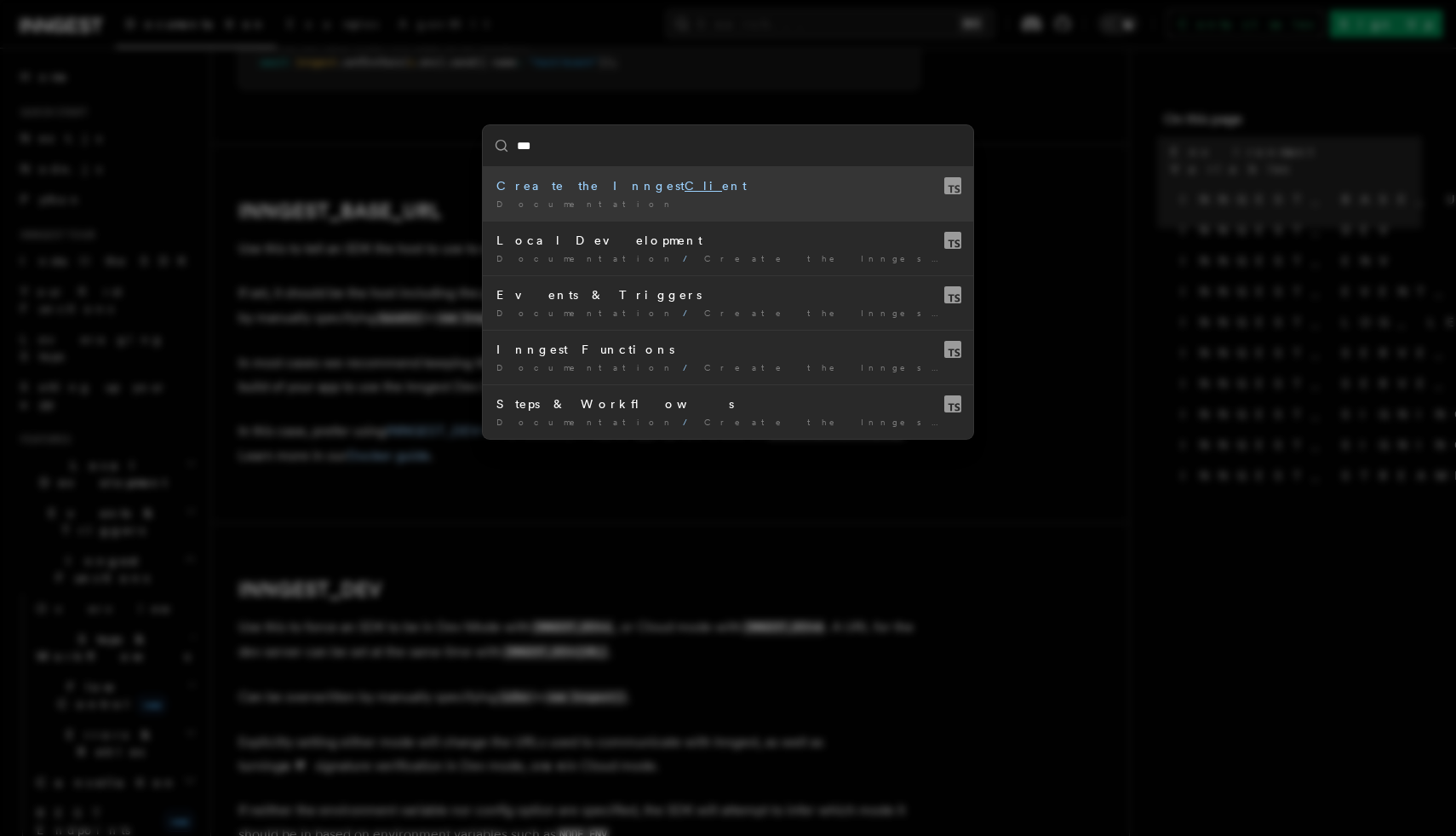
type input "***"
click at [357, 233] on div "*** Create the Inngest Cli ent Documentation / Local Development Documentation …" at bounding box center [728, 418] width 1456 height 836
